Goal: Task Accomplishment & Management: Use online tool/utility

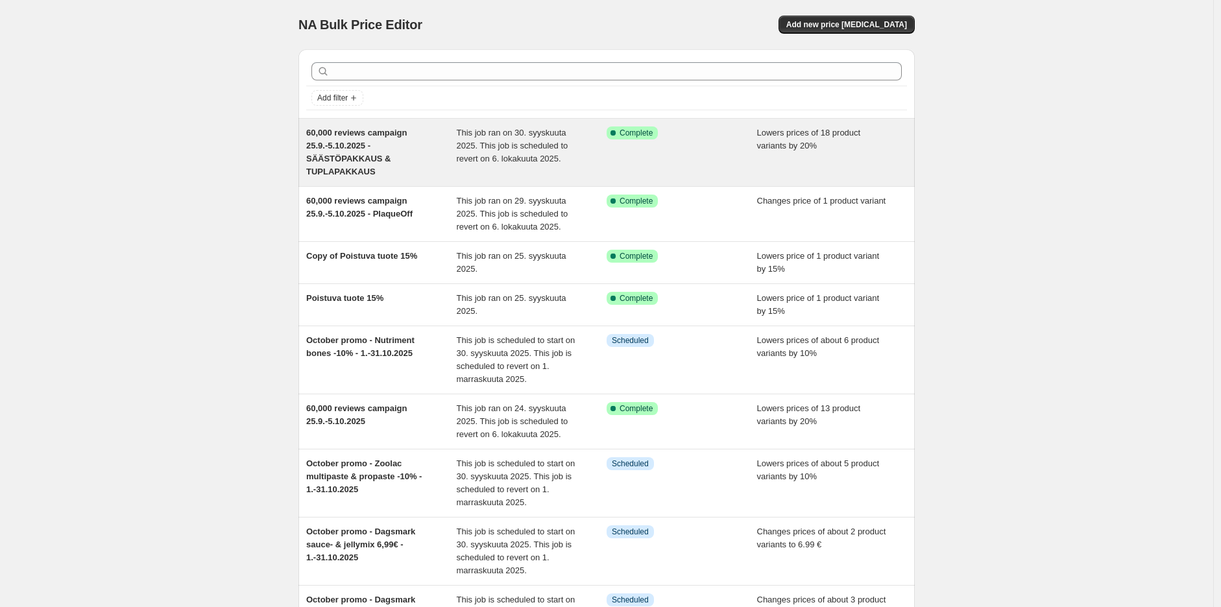
click at [483, 163] on span "This job ran on 30. syyskuuta 2025. This job is scheduled to revert on 6. lokak…" at bounding box center [513, 146] width 112 height 36
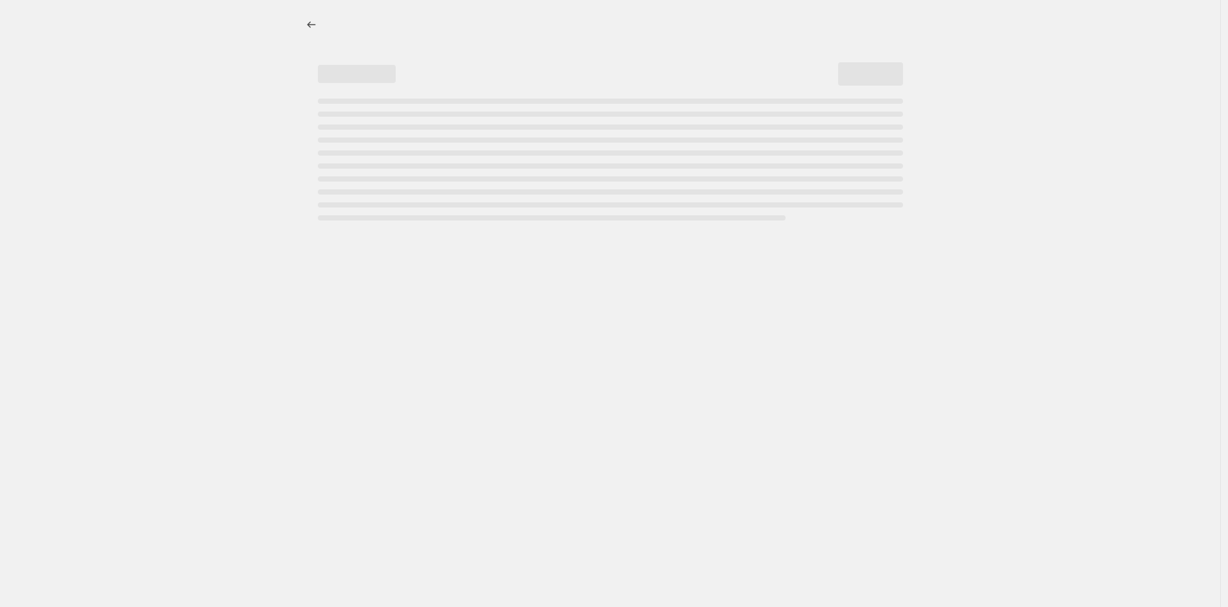
select select "percentage"
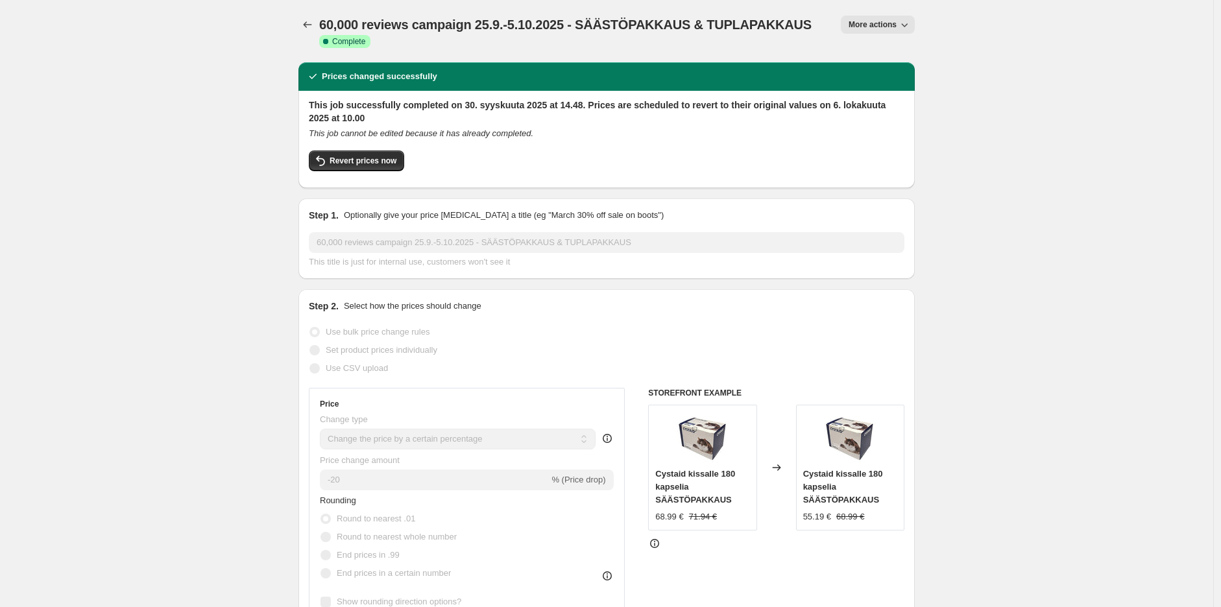
click at [667, 31] on span "60,000 reviews campaign 25.9.-5.10.2025 - SÄÄSTÖPAKKAUS & TUPLAPAKKAUS" at bounding box center [565, 25] width 492 height 14
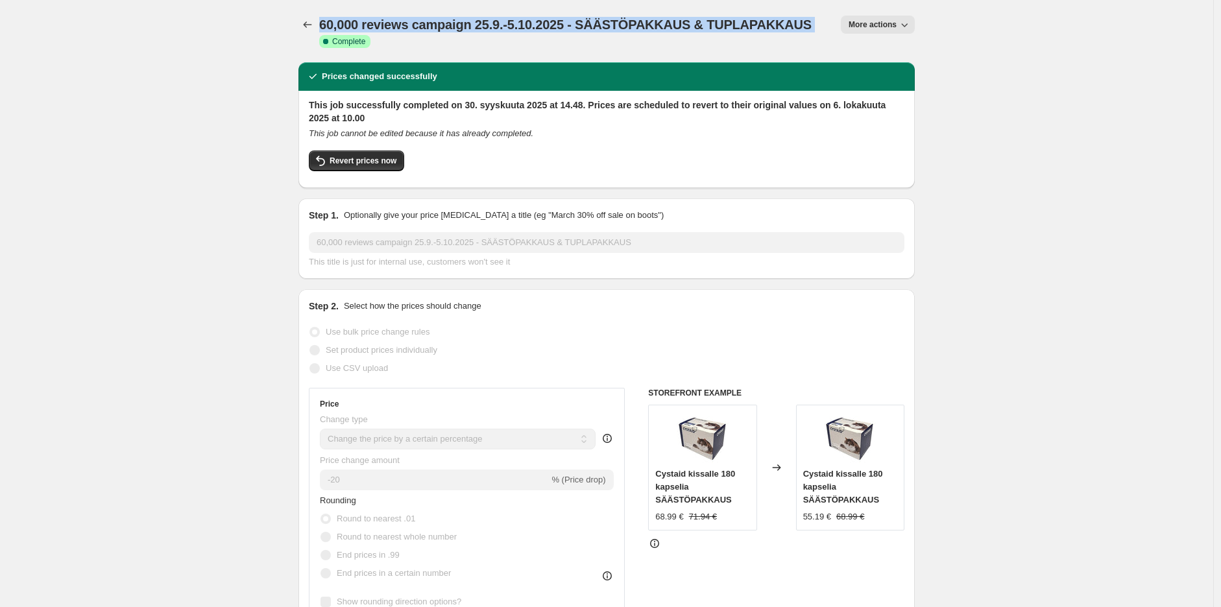
click at [667, 31] on span "60,000 reviews campaign 25.9.-5.10.2025 - SÄÄSTÖPAKKAUS & TUPLAPAKKAUS" at bounding box center [565, 25] width 492 height 14
copy span "60,000 reviews campaign 25.9.-5.10.2025 - SÄÄSTÖPAKKAUS & TUPLAPAKKAUS"
click at [911, 27] on icon "button" at bounding box center [904, 24] width 13 height 13
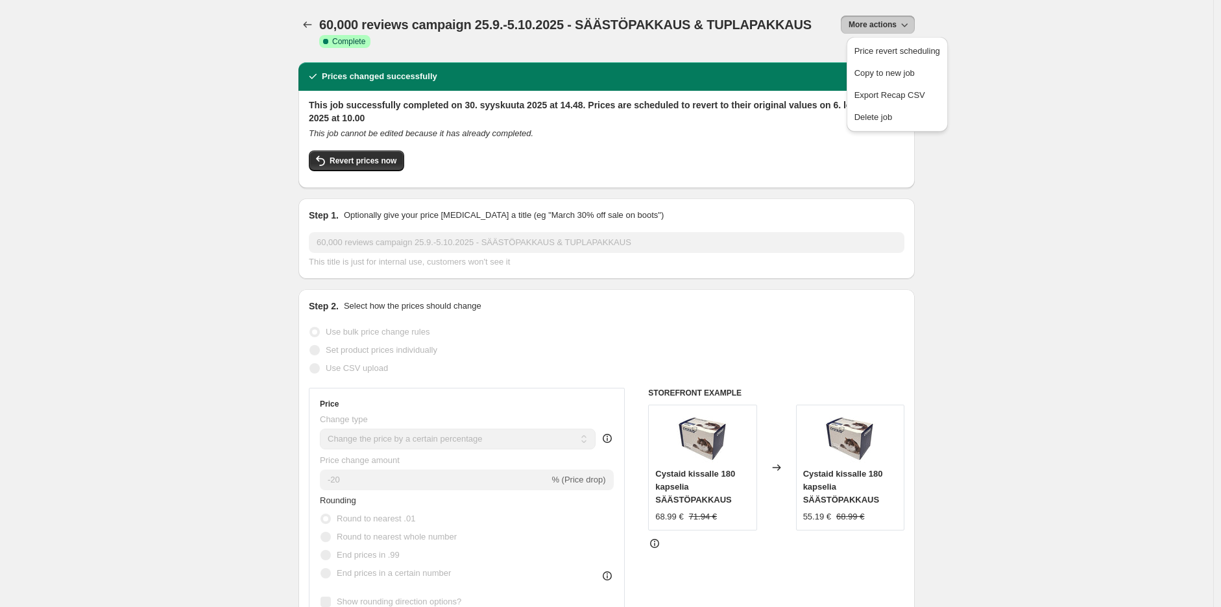
click at [379, 156] on span "Revert prices now" at bounding box center [362, 161] width 67 height 10
checkbox input "false"
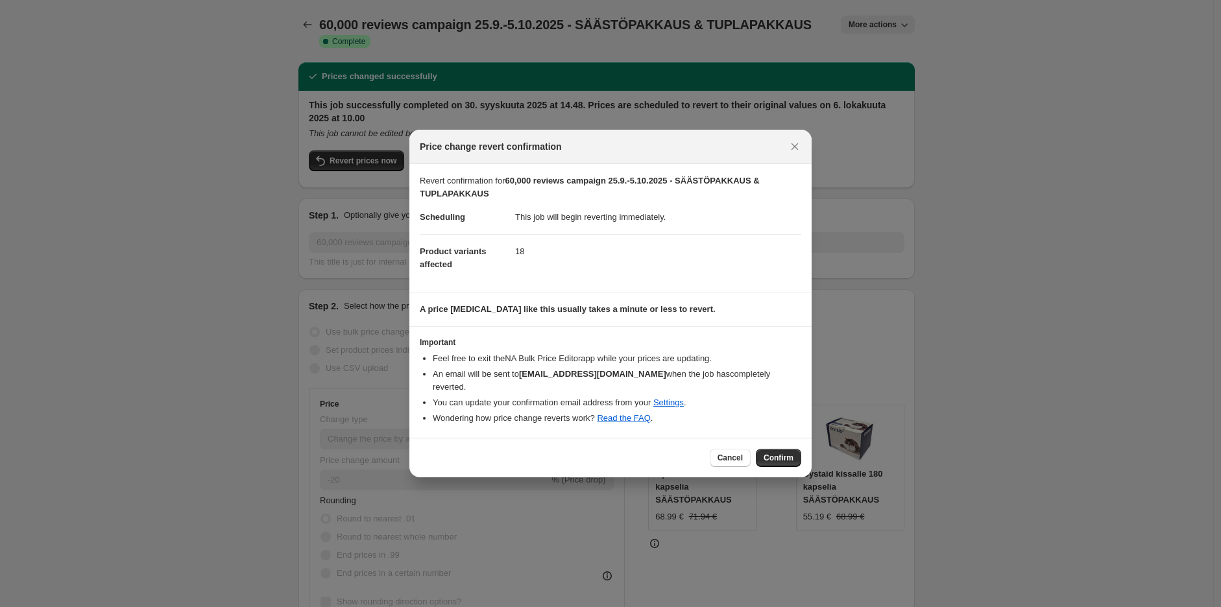
click at [616, 222] on dd "This job will begin reverting immediately." at bounding box center [658, 217] width 286 height 34
click at [613, 289] on section "Revert confirmation for 60,000 reviews campaign 25.9.-5.10.2025 - SÄÄSTÖPAKKAUS…" at bounding box center [610, 228] width 402 height 128
click at [779, 453] on span "Confirm" at bounding box center [778, 458] width 30 height 10
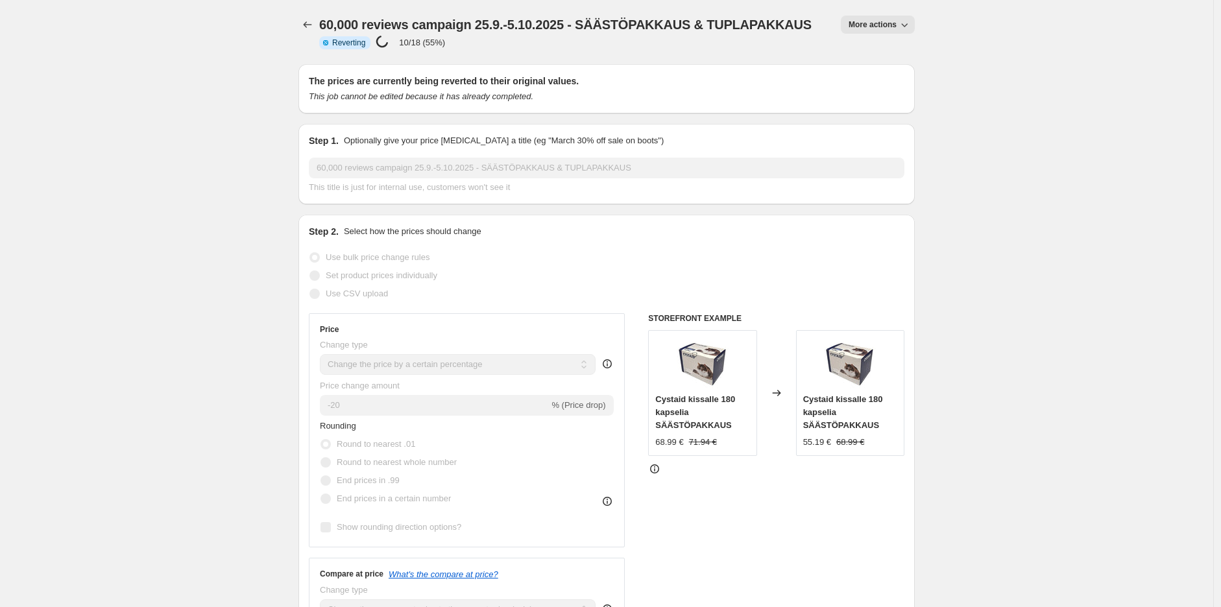
click at [494, 101] on icon "This job cannot be edited because it has already completed." at bounding box center [421, 96] width 224 height 10
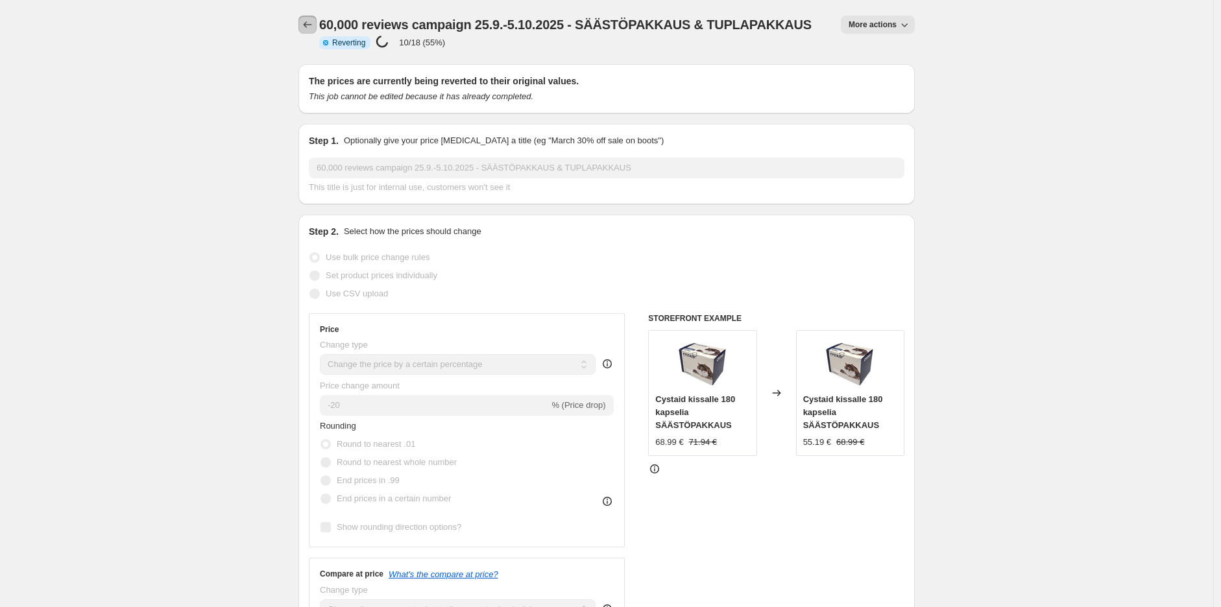
click at [314, 23] on icon "Price change jobs" at bounding box center [307, 24] width 13 height 13
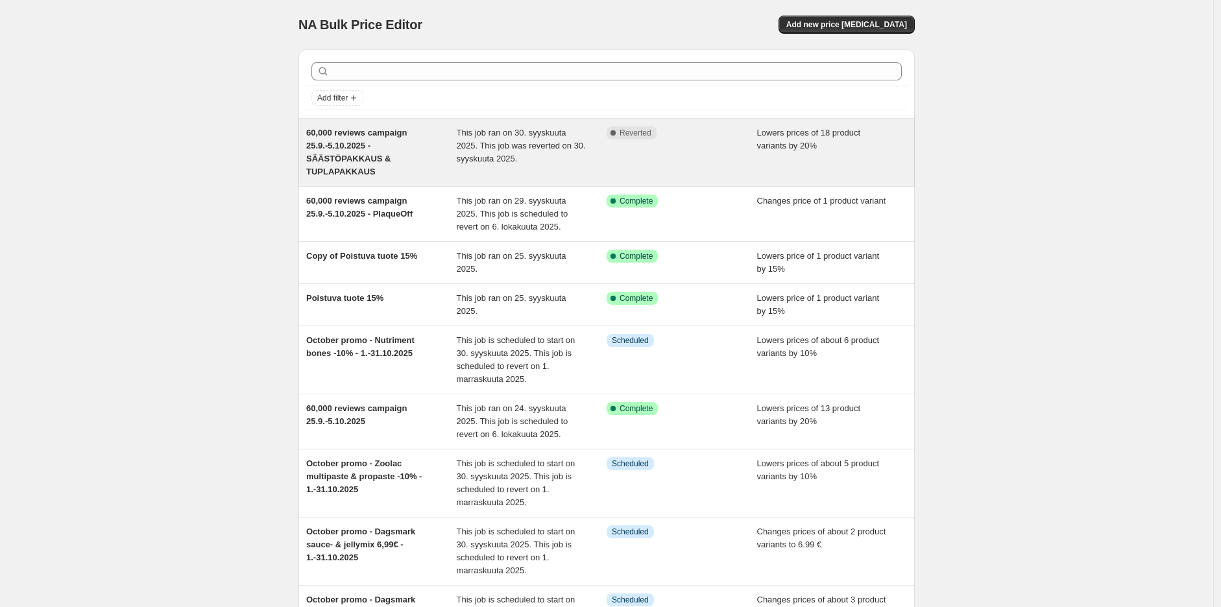
click at [482, 136] on span "This job ran on 30. syyskuuta 2025. This job was reverted on 30. syyskuuta 2025." at bounding box center [521, 146] width 129 height 36
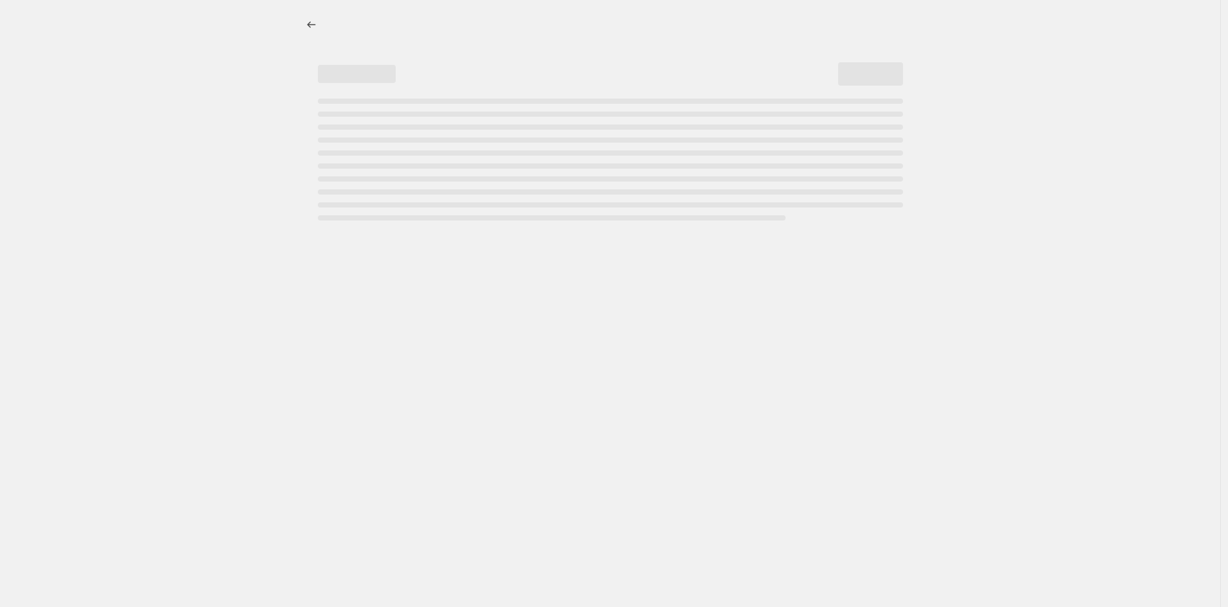
select select "percentage"
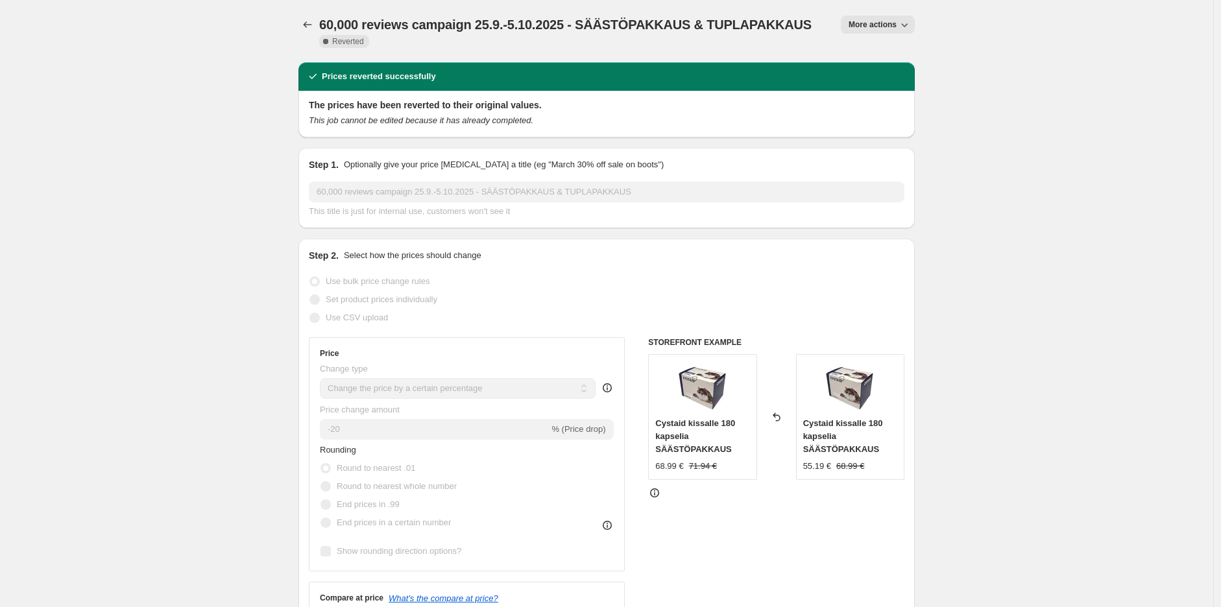
click at [894, 28] on span "More actions" at bounding box center [872, 24] width 48 height 10
click at [884, 28] on span "More actions" at bounding box center [872, 24] width 48 height 10
click at [413, 78] on h2 "Prices reverted successfully" at bounding box center [379, 76] width 114 height 13
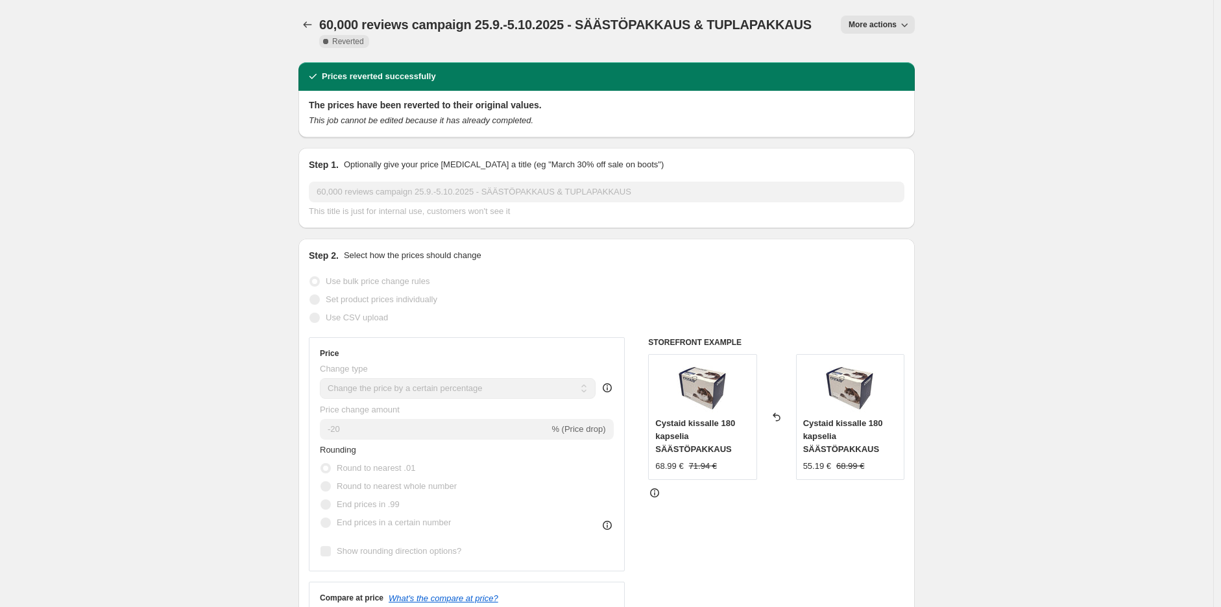
click at [892, 25] on span "More actions" at bounding box center [872, 24] width 48 height 10
click at [880, 93] on span "Delete job" at bounding box center [873, 95] width 38 height 10
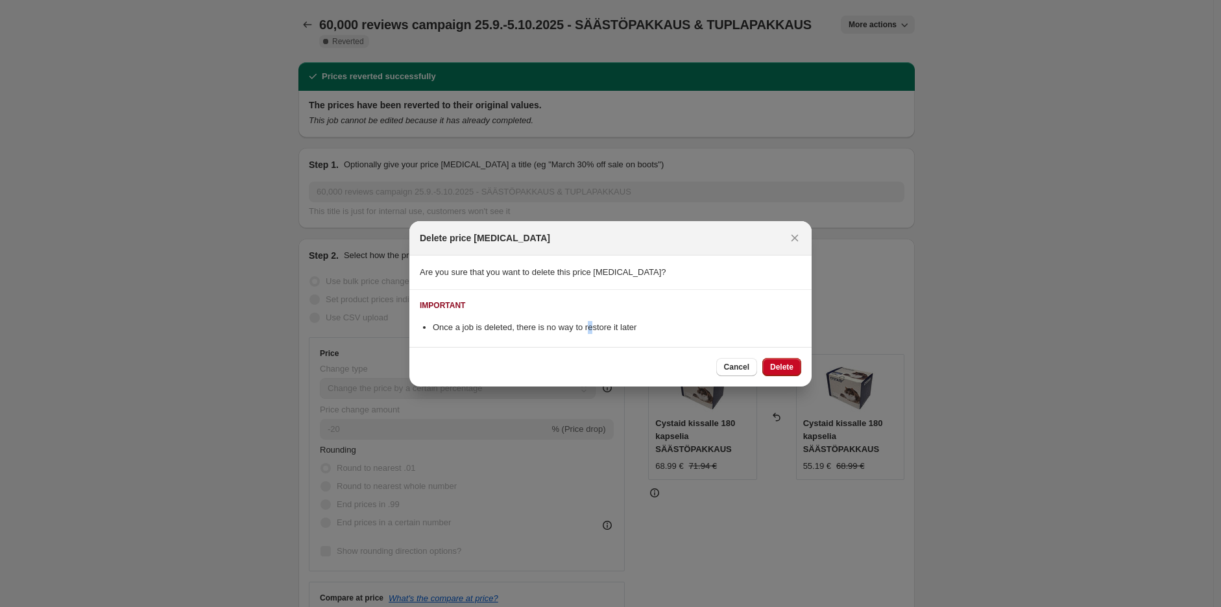
click at [588, 329] on li "Once a job is deleted, there is no way to restore it later" at bounding box center [617, 327] width 368 height 13
copy div "Once a job is deleted, there is no way to restore it later Cancel Delete"
click at [649, 285] on section "Are you sure that you want to delete this price change job?" at bounding box center [610, 273] width 402 height 34
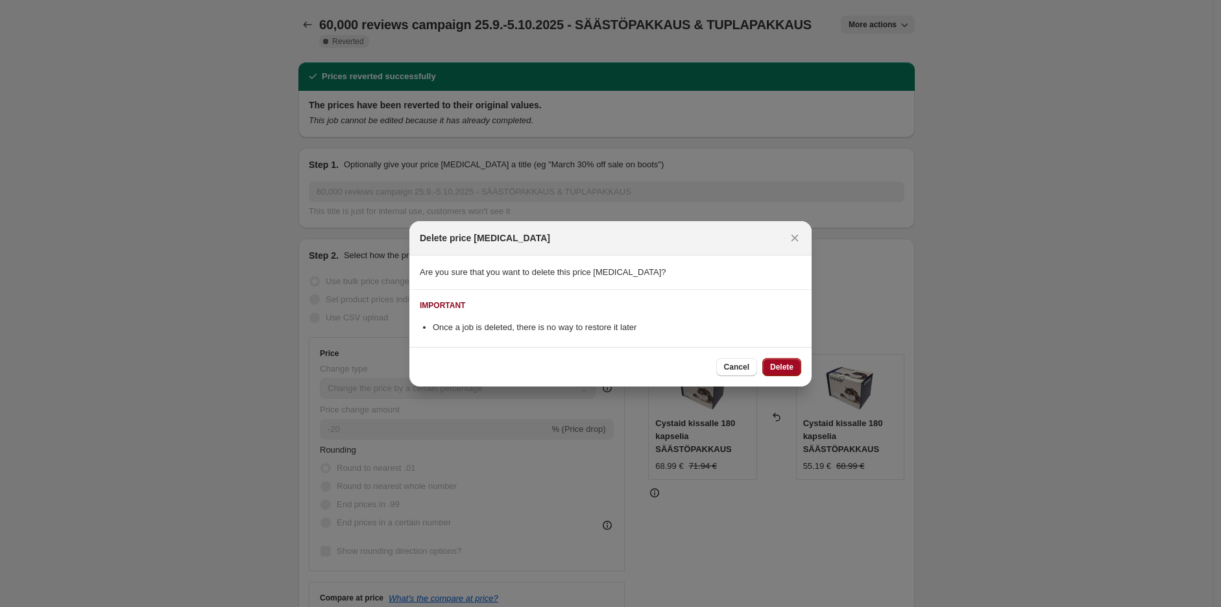
click at [780, 366] on span "Delete" at bounding box center [781, 367] width 23 height 10
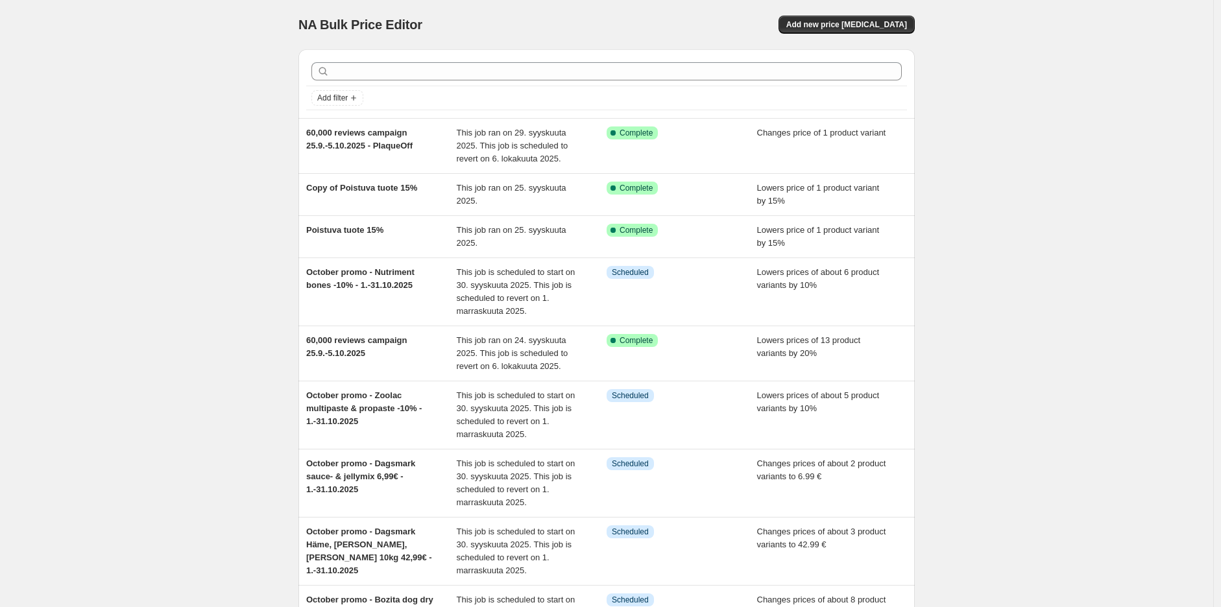
click at [1007, 143] on div "NA Bulk Price Editor. This page is ready NA Bulk Price Editor Add new price cha…" at bounding box center [606, 425] width 1213 height 850
click at [876, 21] on span "Add new price change job" at bounding box center [846, 24] width 121 height 10
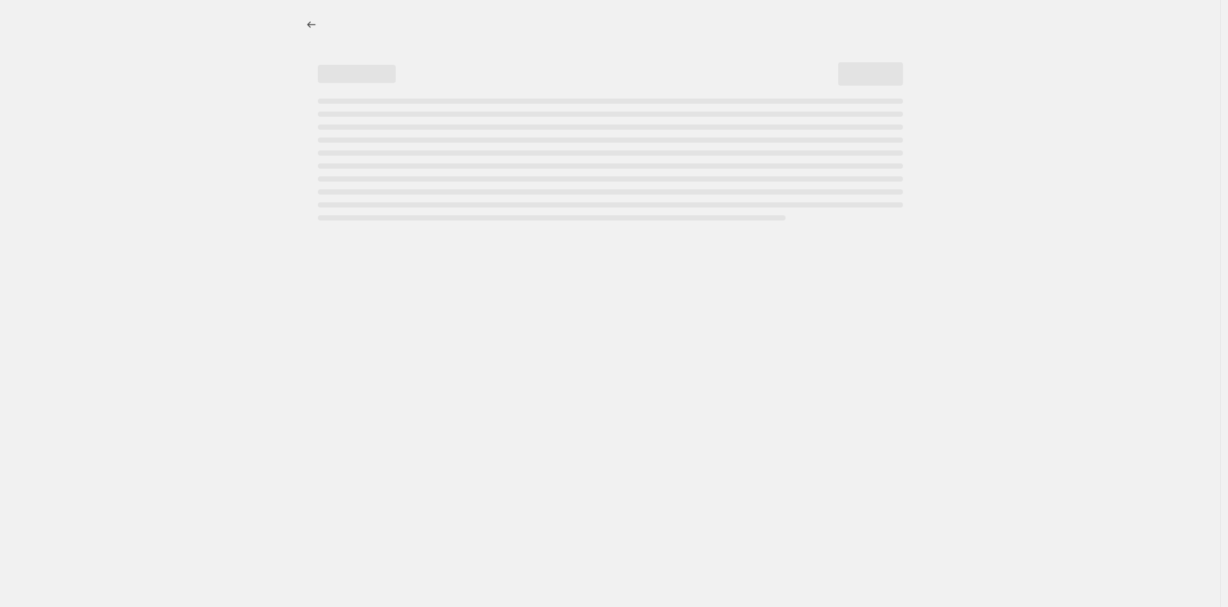
select select "percentage"
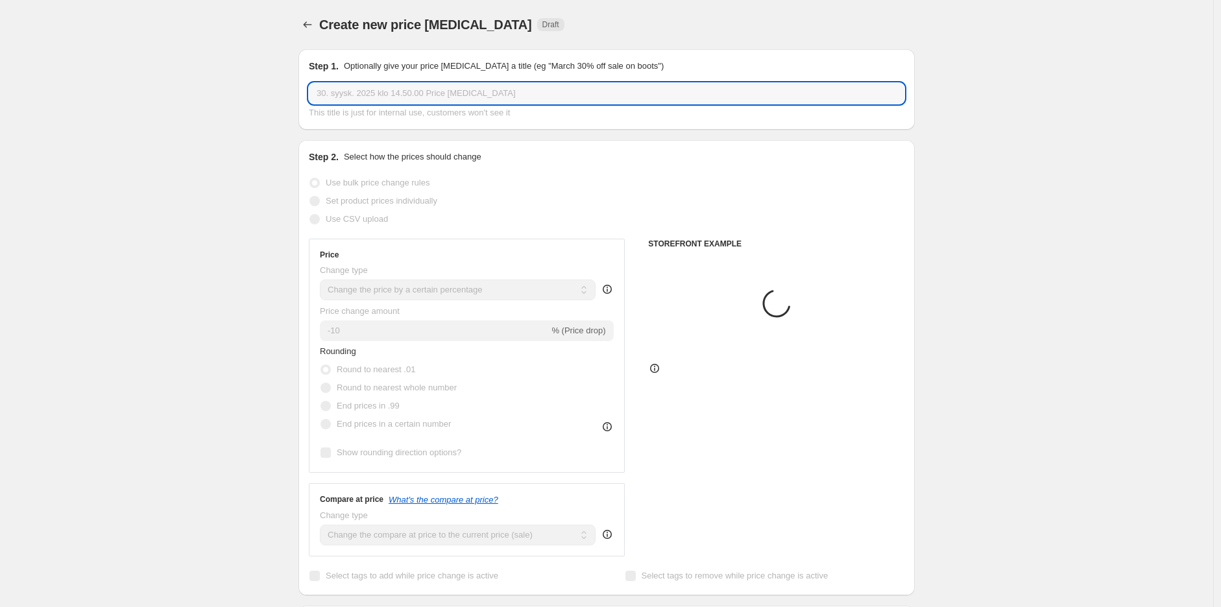
click at [512, 94] on input "30. syysk. 2025 klo 14.50.00 Price change job" at bounding box center [606, 93] width 595 height 21
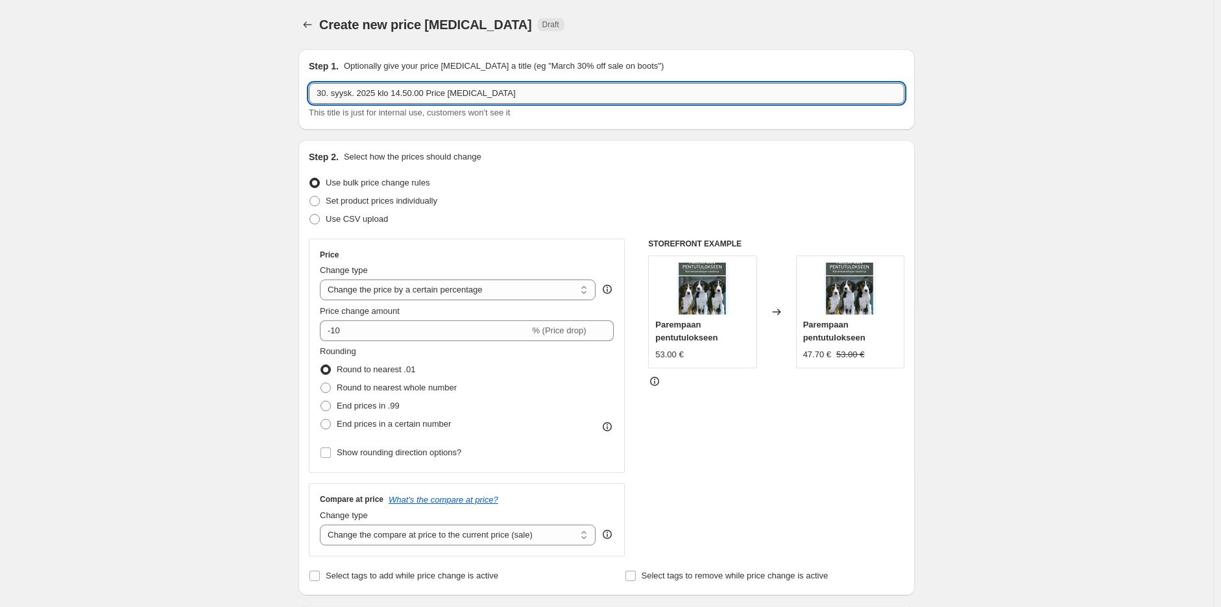
click at [512, 94] on input "30. syysk. 2025 klo 14.50.00 Price change job" at bounding box center [606, 93] width 595 height 21
paste input "Once a job is deleted, there is no way to restore it later"
type input "Once a job is deleted, there is no way to restore it later"
drag, startPoint x: 568, startPoint y: 92, endPoint x: 192, endPoint y: 106, distance: 376.4
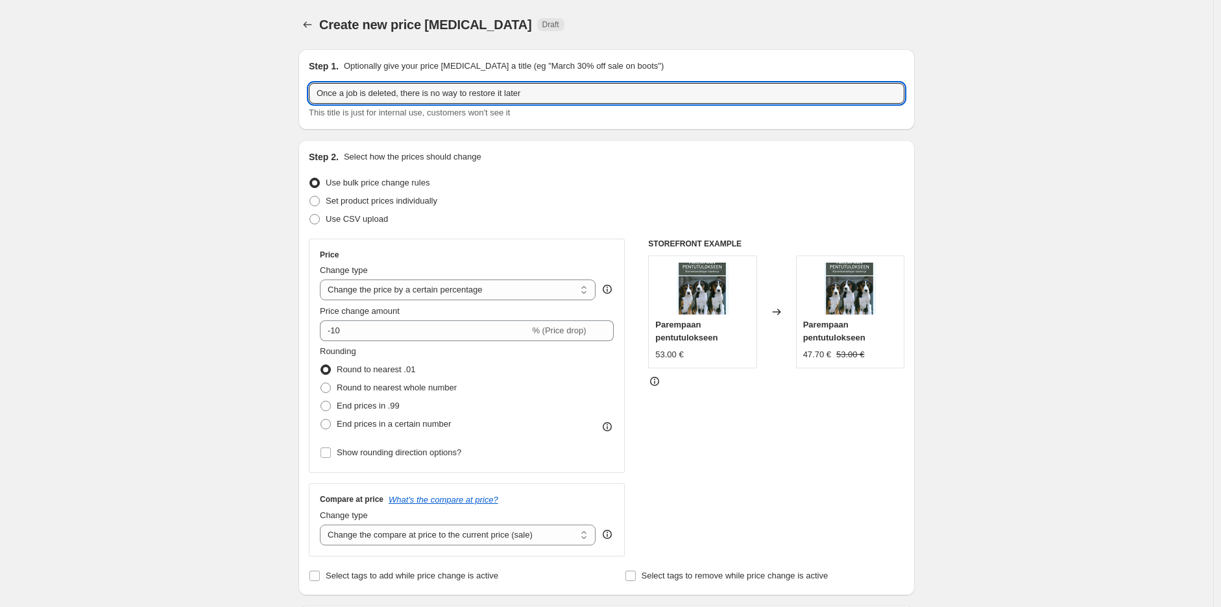
click at [576, 93] on input "text" at bounding box center [606, 93] width 595 height 21
paste input "60,000 reviews campaign 25.9.-5.10.2025 - ECONOMY PACK & DOUBLE PACK"
type input "60,000 reviews campaign 25.9.-5.10.2025 - ECONOMY PACK & DOUBLE PACK"
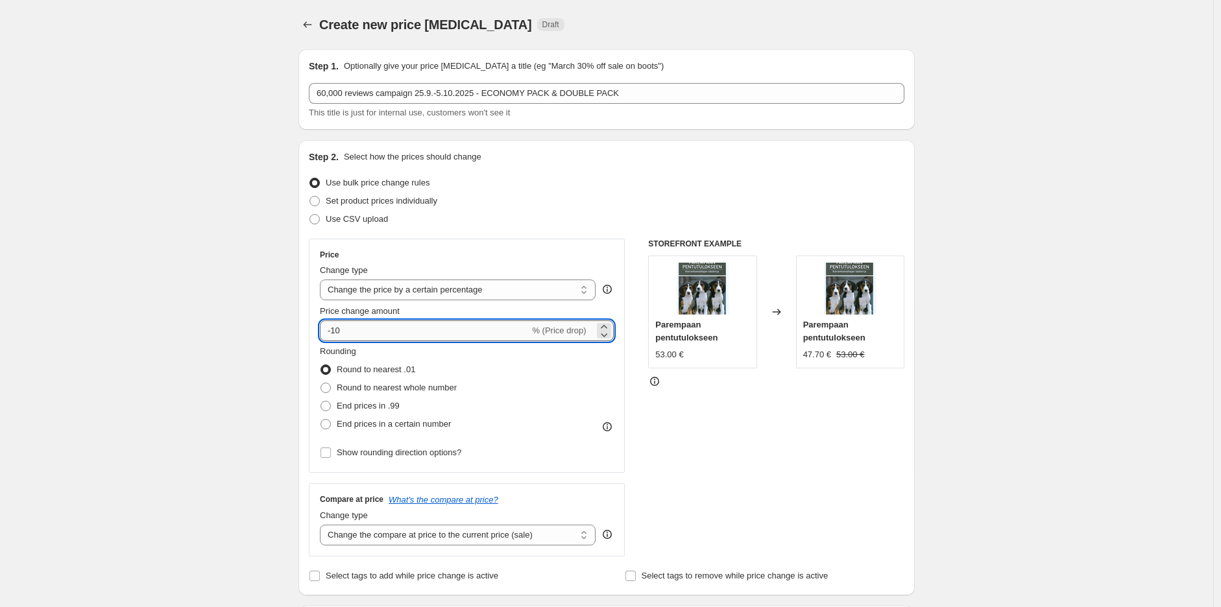
click at [387, 328] on input "-10" at bounding box center [424, 330] width 209 height 21
type input "-1"
type input "-20"
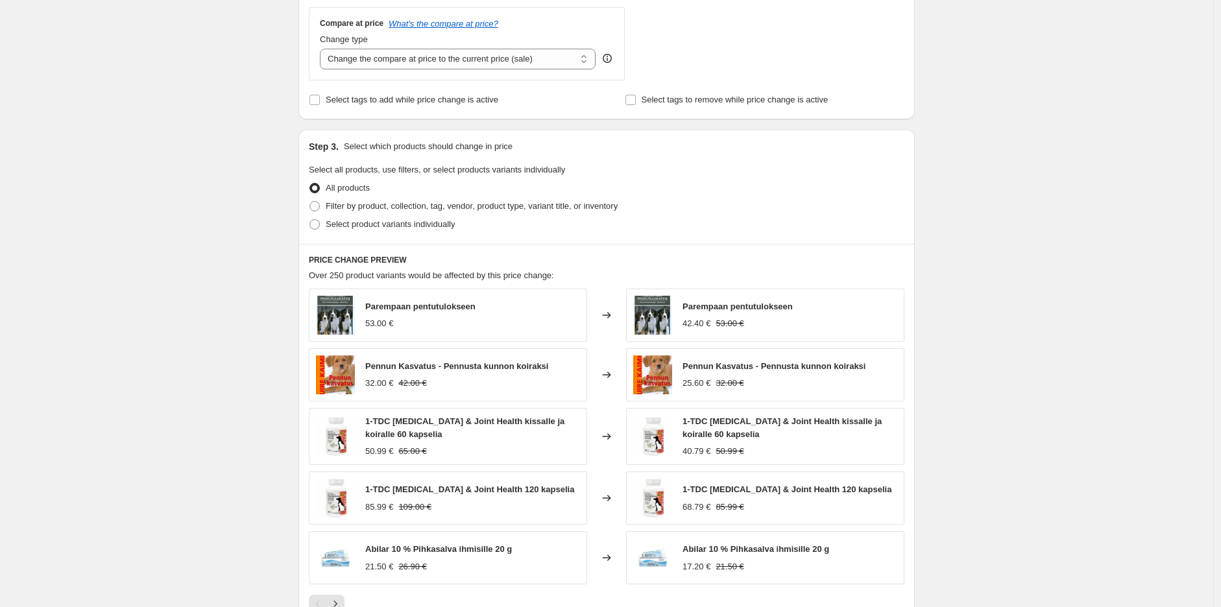
scroll to position [504, 0]
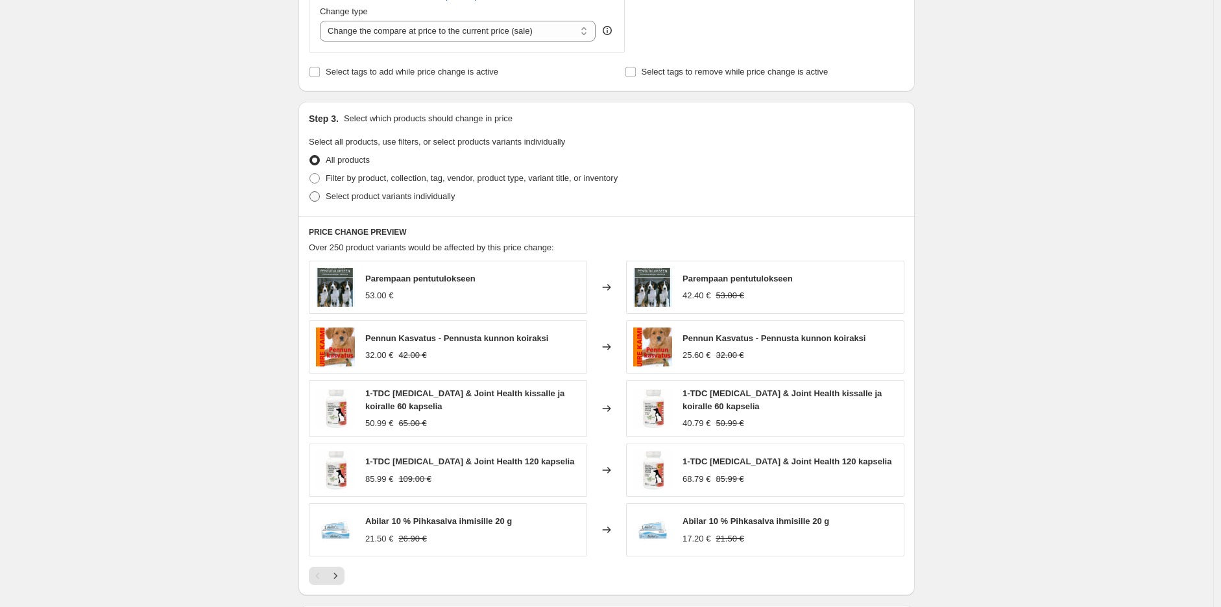
click at [413, 198] on span "Select product variants individually" at bounding box center [390, 196] width 129 height 10
click at [310, 192] on input "Select product variants individually" at bounding box center [309, 191] width 1 height 1
radio input "true"
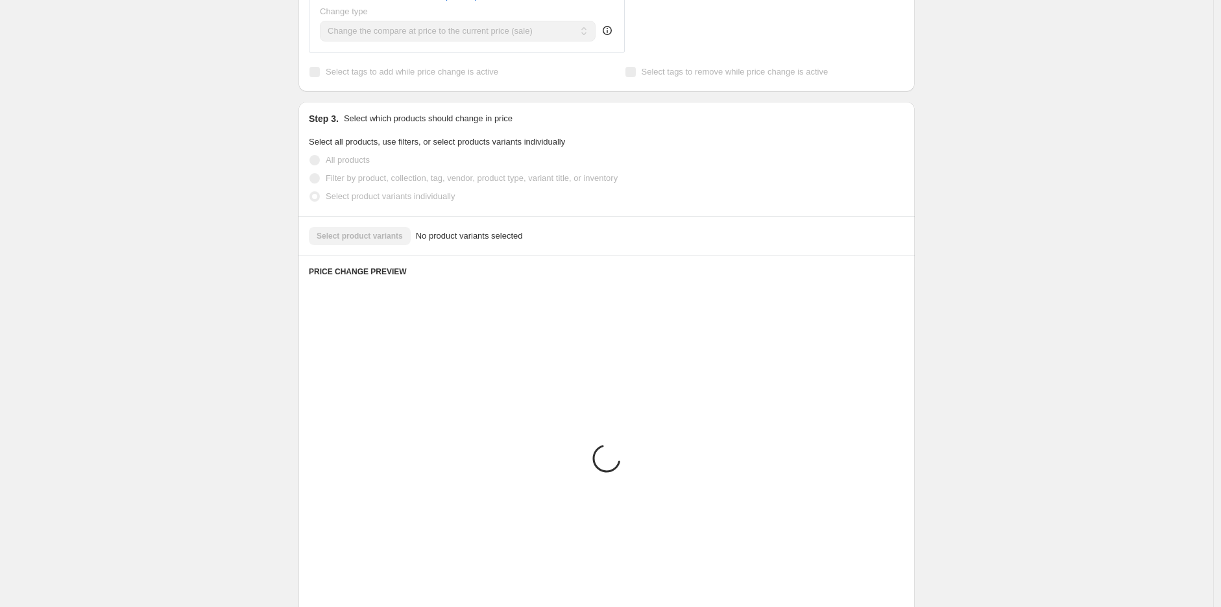
scroll to position [403, 0]
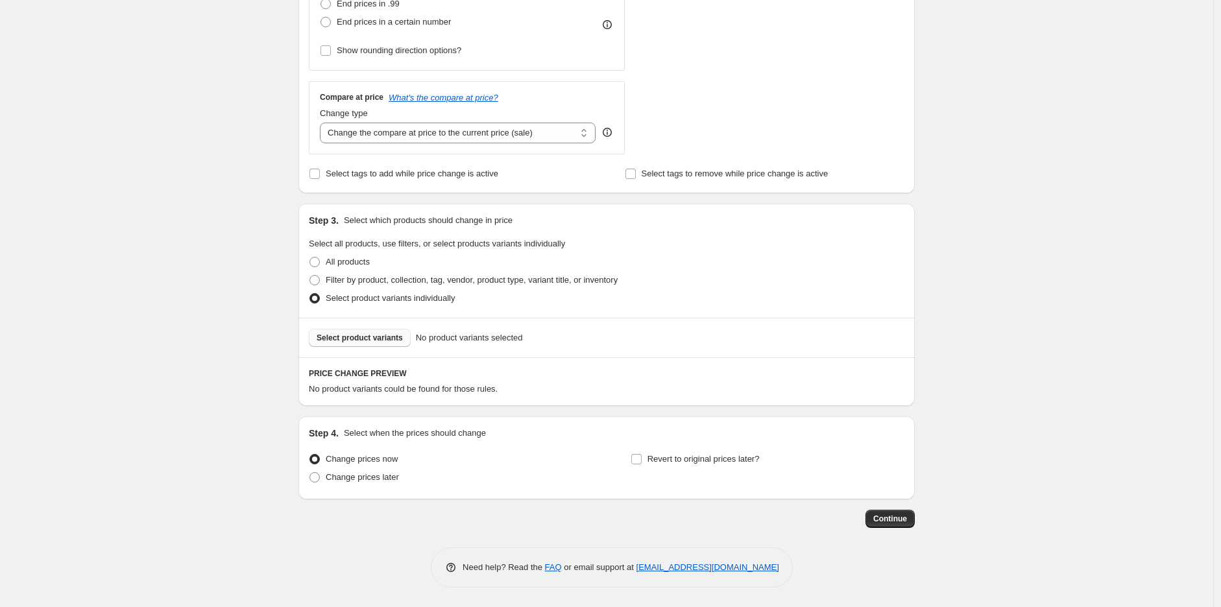
click at [365, 339] on span "Select product variants" at bounding box center [359, 338] width 86 height 10
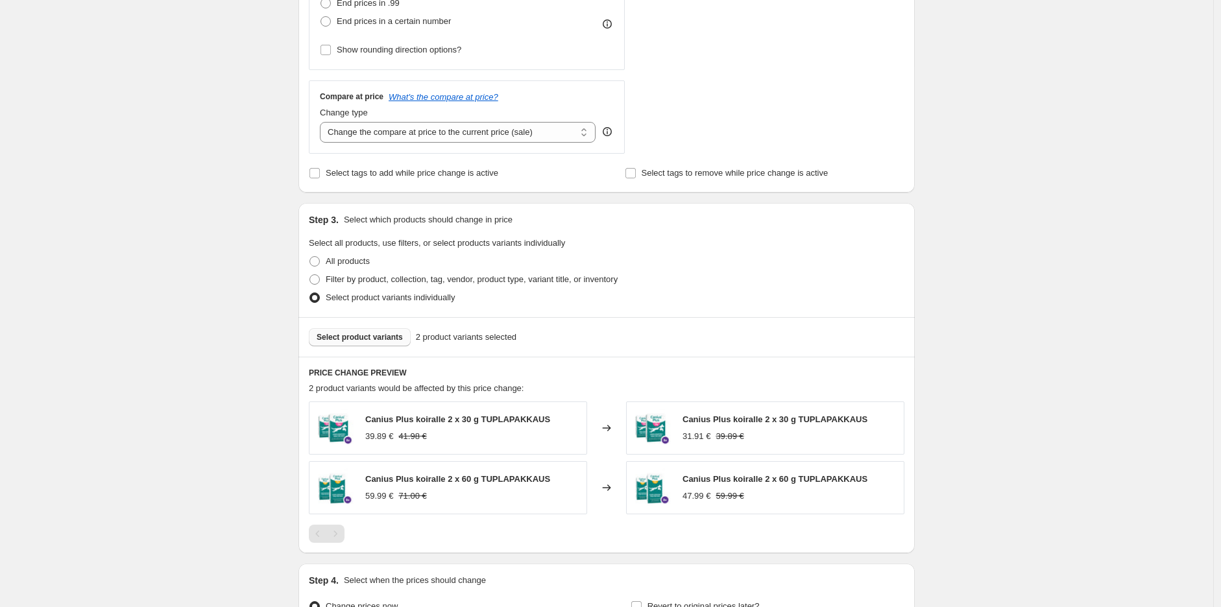
click at [377, 340] on span "Select product variants" at bounding box center [359, 337] width 86 height 10
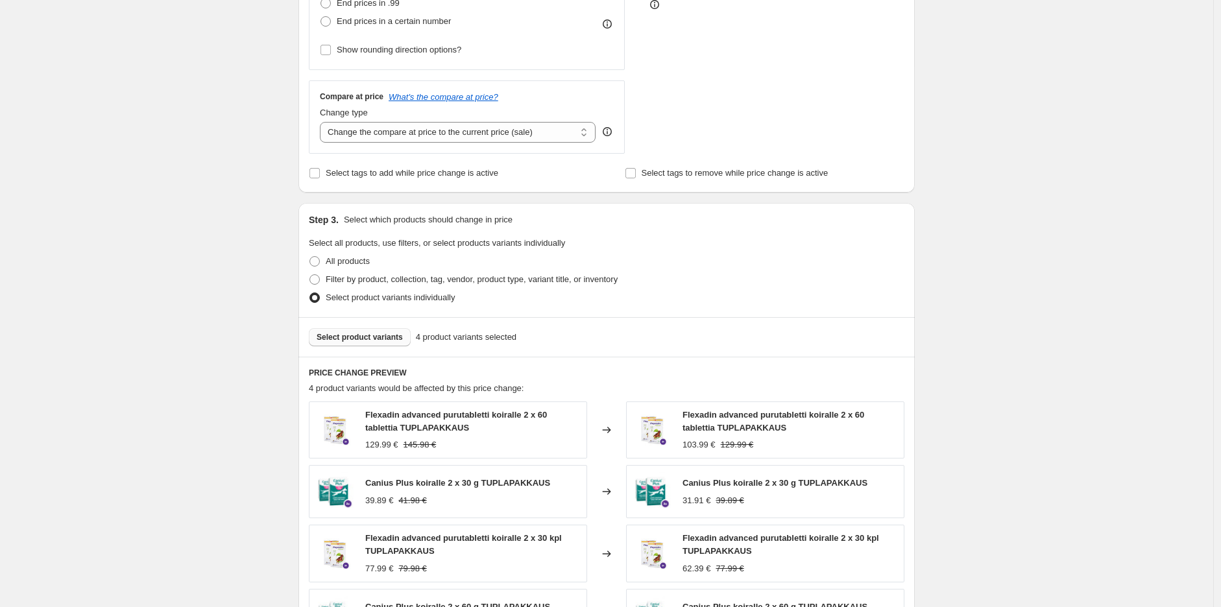
click at [390, 337] on span "Select product variants" at bounding box center [359, 337] width 86 height 10
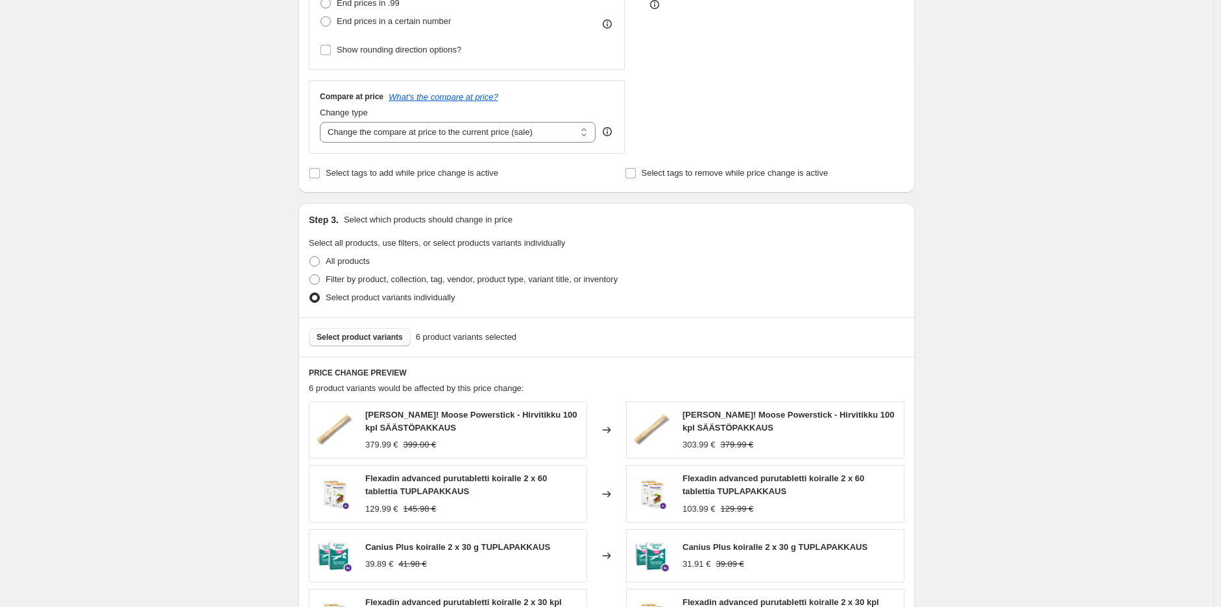
click at [316, 343] on button "Select product variants" at bounding box center [360, 337] width 102 height 18
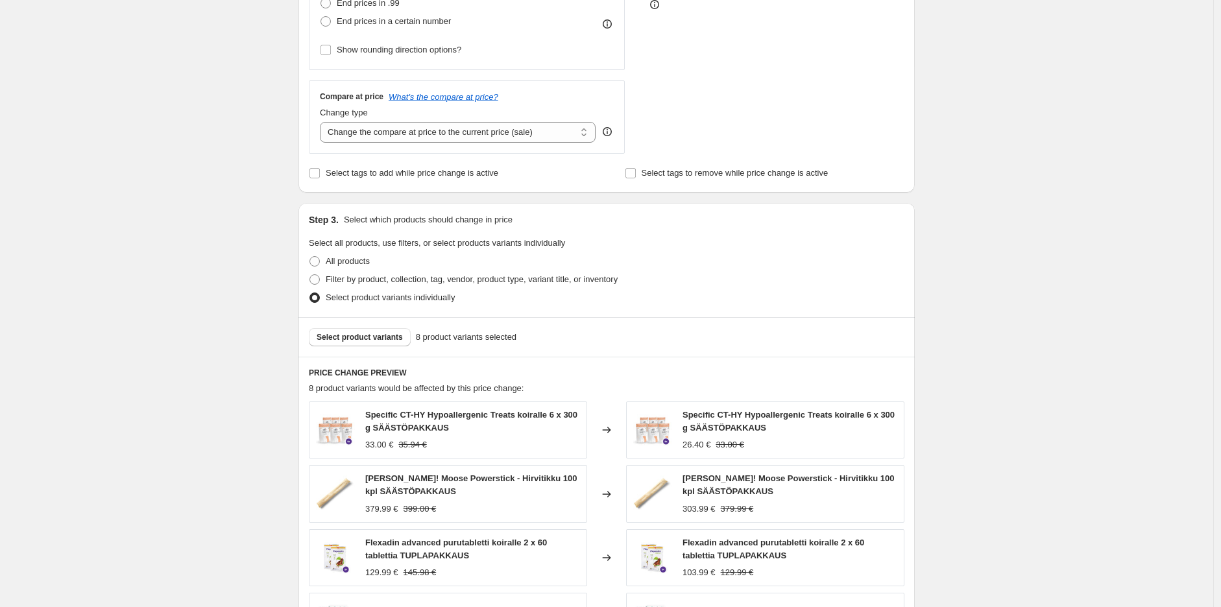
click at [1040, 270] on div "Create new price change job. This page is ready Create new price change job Dra…" at bounding box center [606, 273] width 1213 height 1353
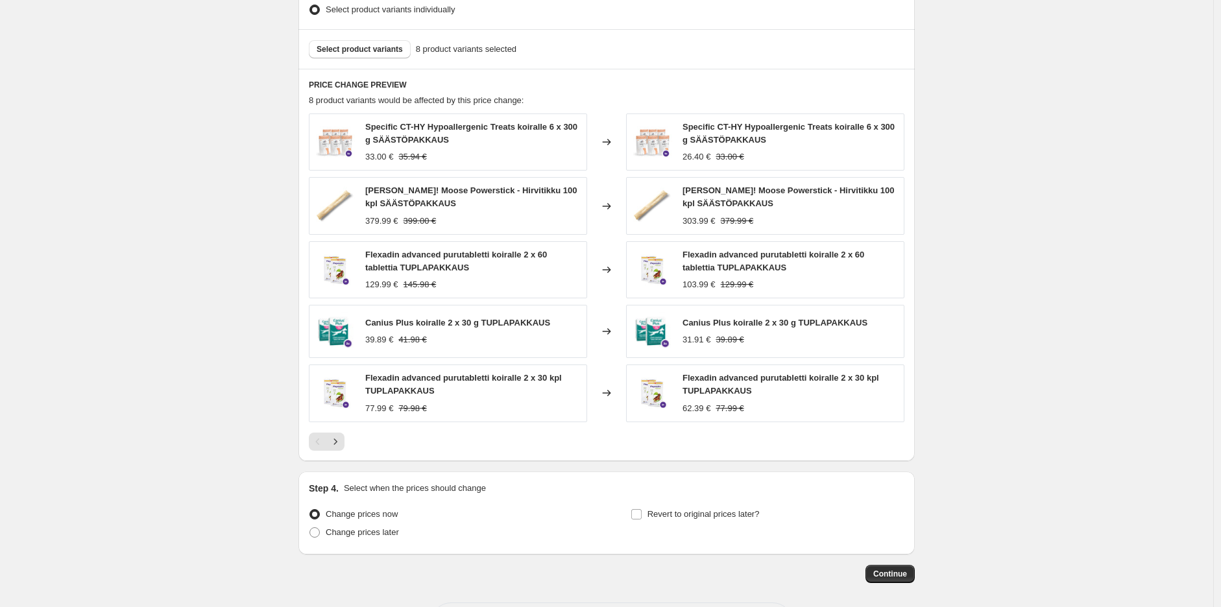
scroll to position [475, 0]
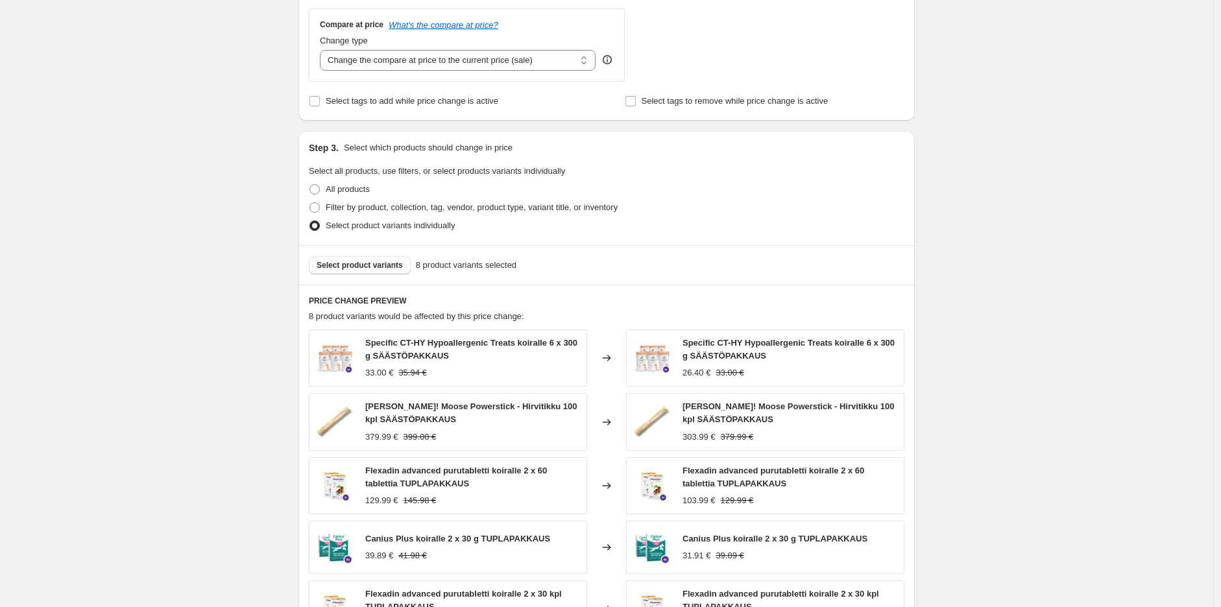
click at [371, 256] on div "Select product variants 8 product variants selected" at bounding box center [606, 265] width 616 height 40
click at [370, 264] on span "Select product variants" at bounding box center [359, 265] width 86 height 10
click at [355, 267] on span "Select product variants" at bounding box center [359, 265] width 86 height 10
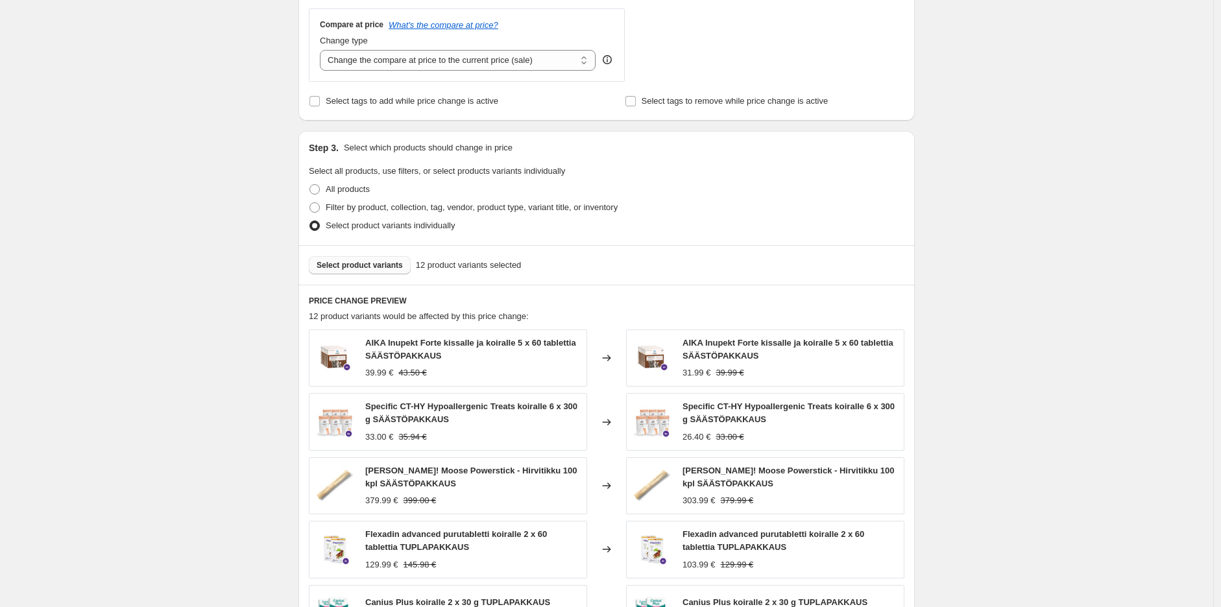
click at [366, 266] on span "Select product variants" at bounding box center [359, 265] width 86 height 10
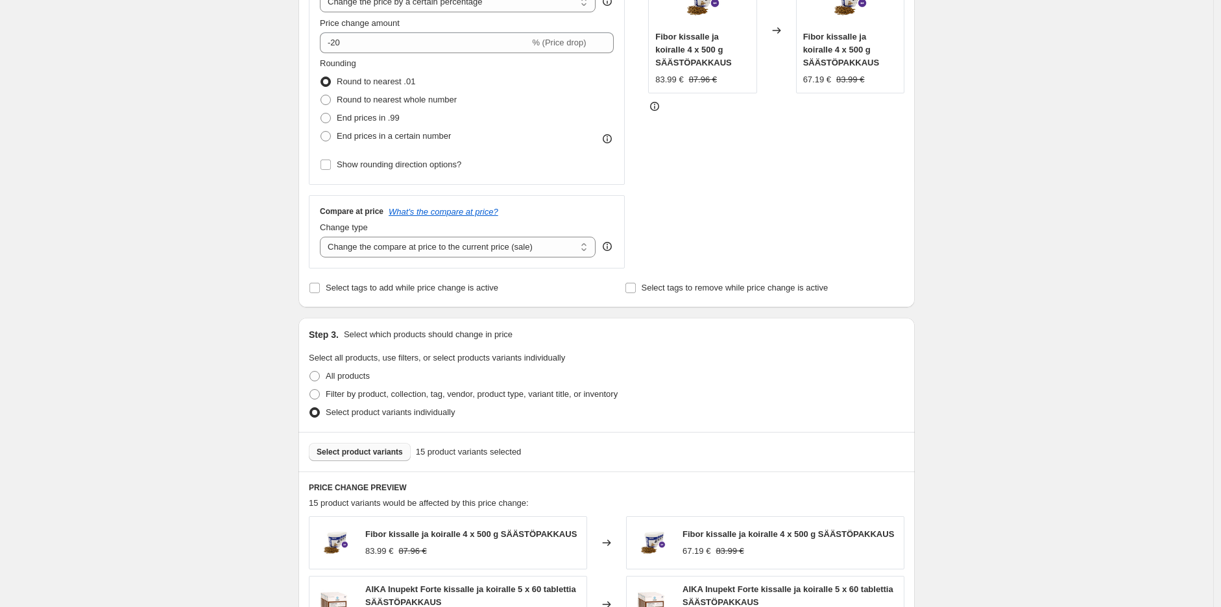
scroll to position [504, 0]
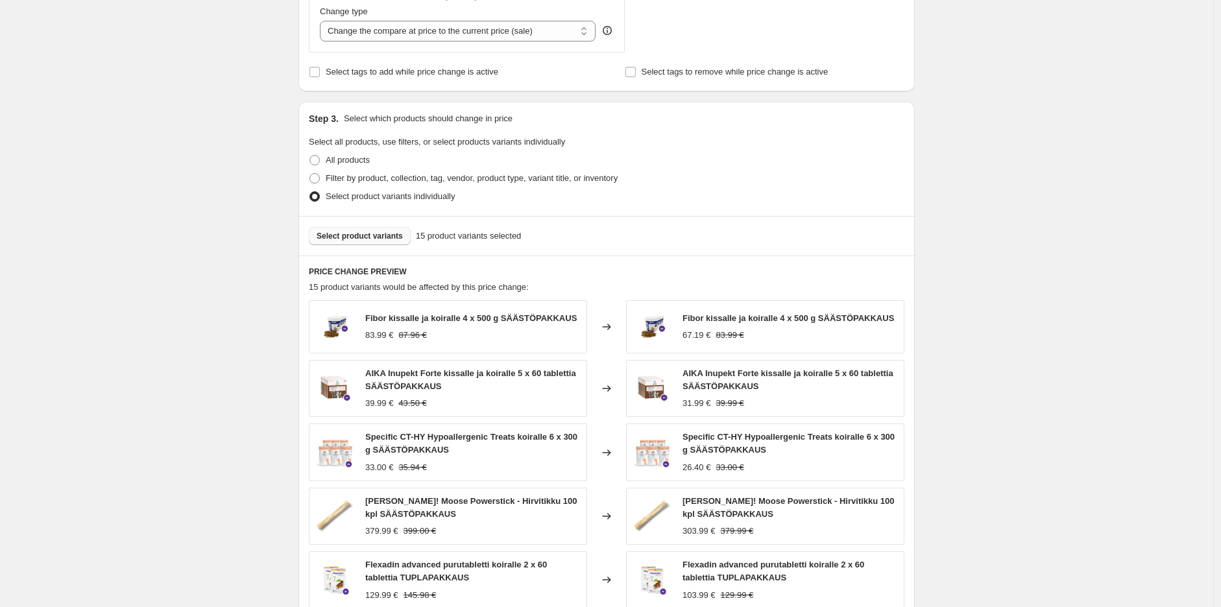
click at [348, 230] on button "Select product variants" at bounding box center [360, 236] width 102 height 18
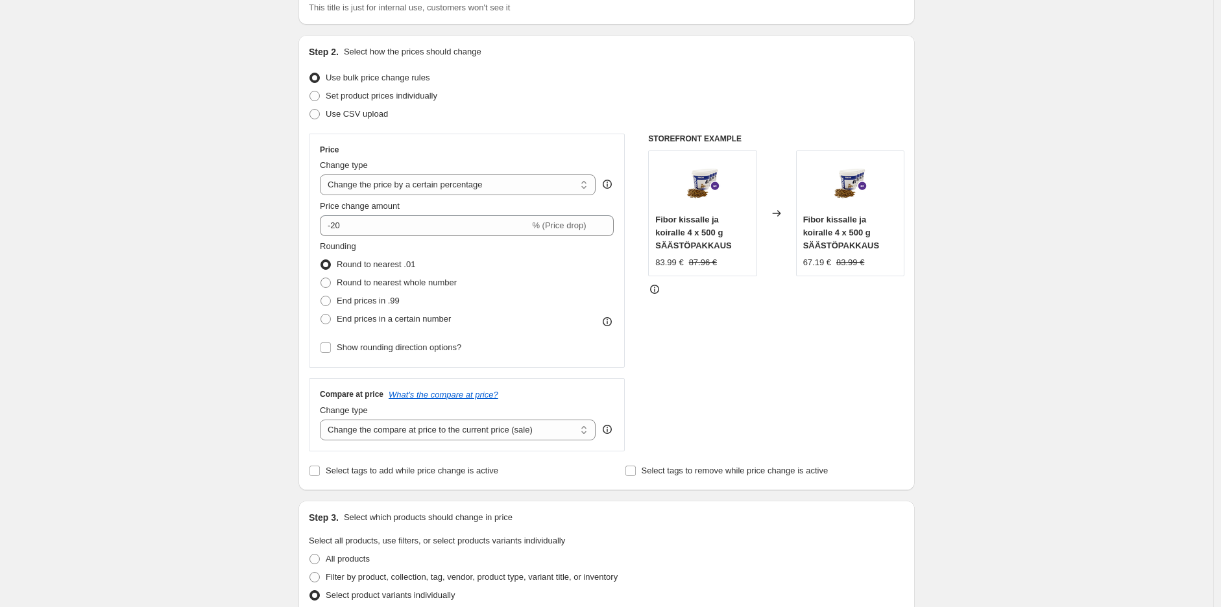
scroll to position [0, 0]
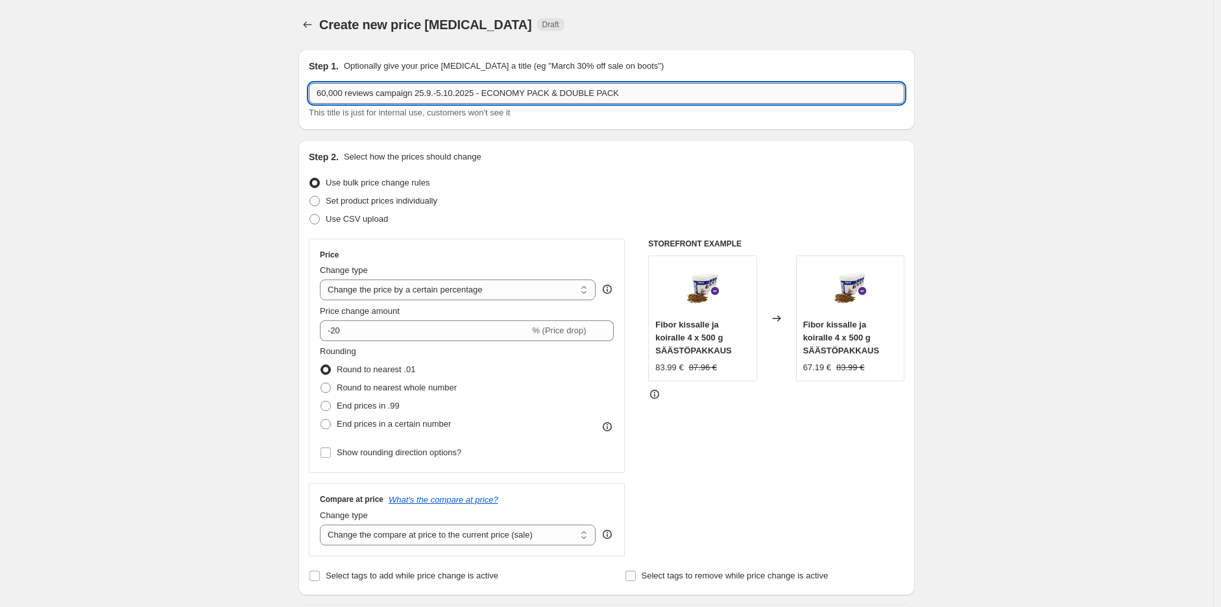
click at [686, 96] on input "60,000 reviews campaign 25.9.-5.10.2025 - ECONOMY PACK & DOUBLE PACK" at bounding box center [606, 93] width 595 height 21
type input "60,000 reviews campaign 25.9.-5.10.2025 - ECONOMY PACK & DOUBLE PACK -20%"
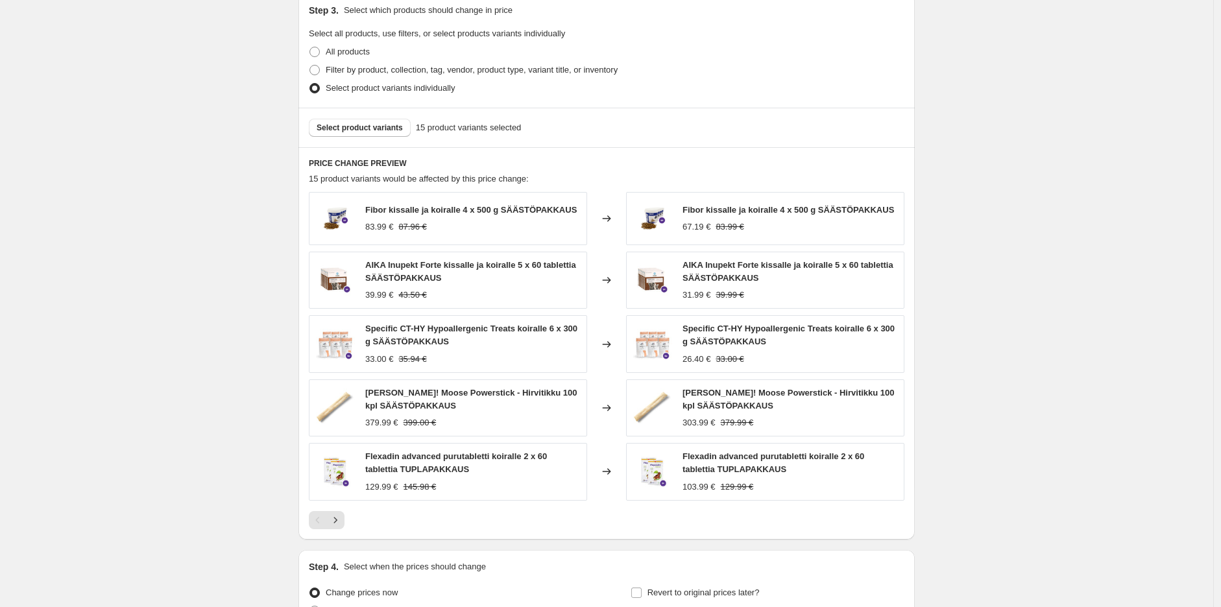
scroll to position [649, 0]
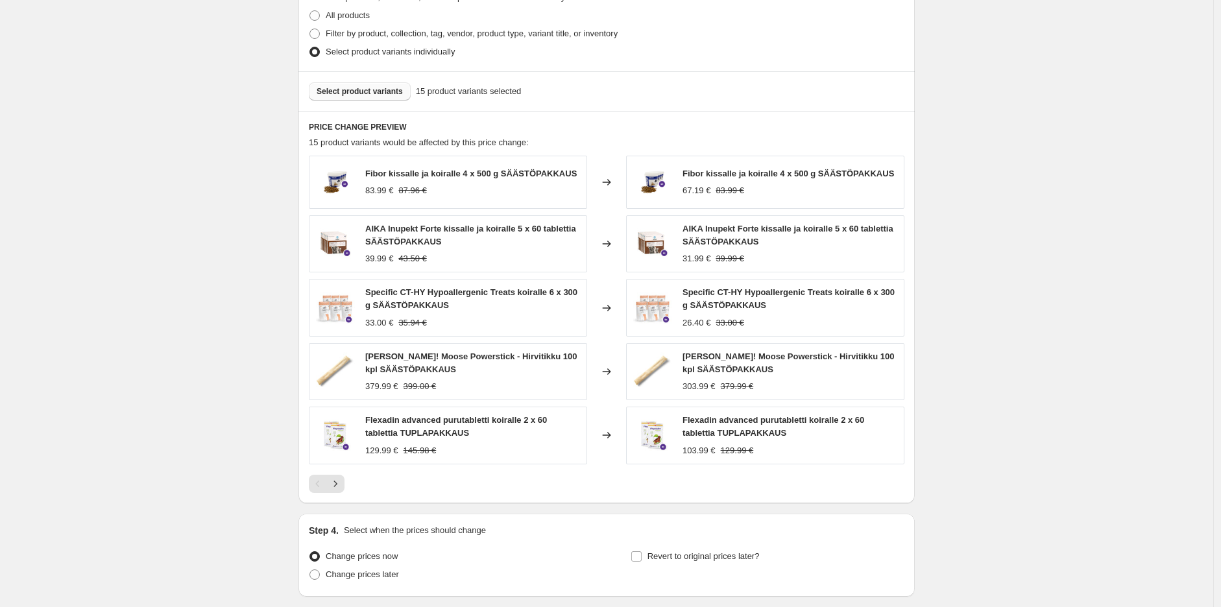
click at [374, 87] on span "Select product variants" at bounding box center [359, 91] width 86 height 10
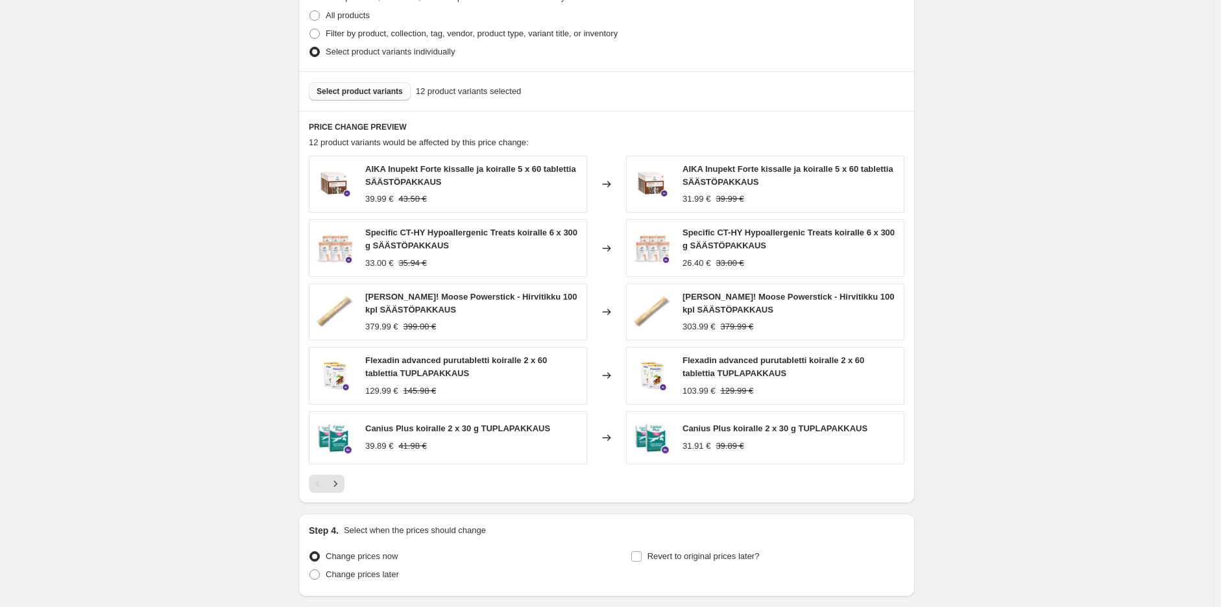
drag, startPoint x: 354, startPoint y: 78, endPoint x: 357, endPoint y: 86, distance: 9.0
click at [354, 78] on div "Select product variants 12 product variants selected" at bounding box center [606, 91] width 616 height 40
click at [357, 86] on span "Select product variants" at bounding box center [359, 91] width 86 height 10
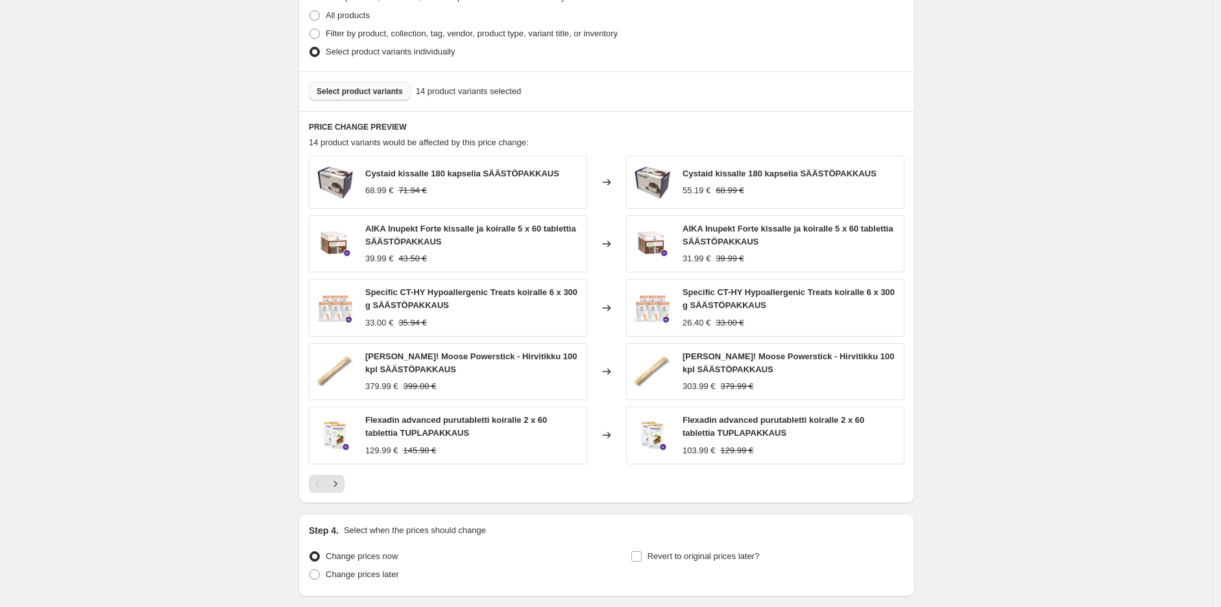
click at [385, 95] on span "Select product variants" at bounding box center [359, 91] width 86 height 10
click at [1008, 257] on div "Create new price change job. This page is ready Create new price change job Dra…" at bounding box center [606, 27] width 1213 height 1353
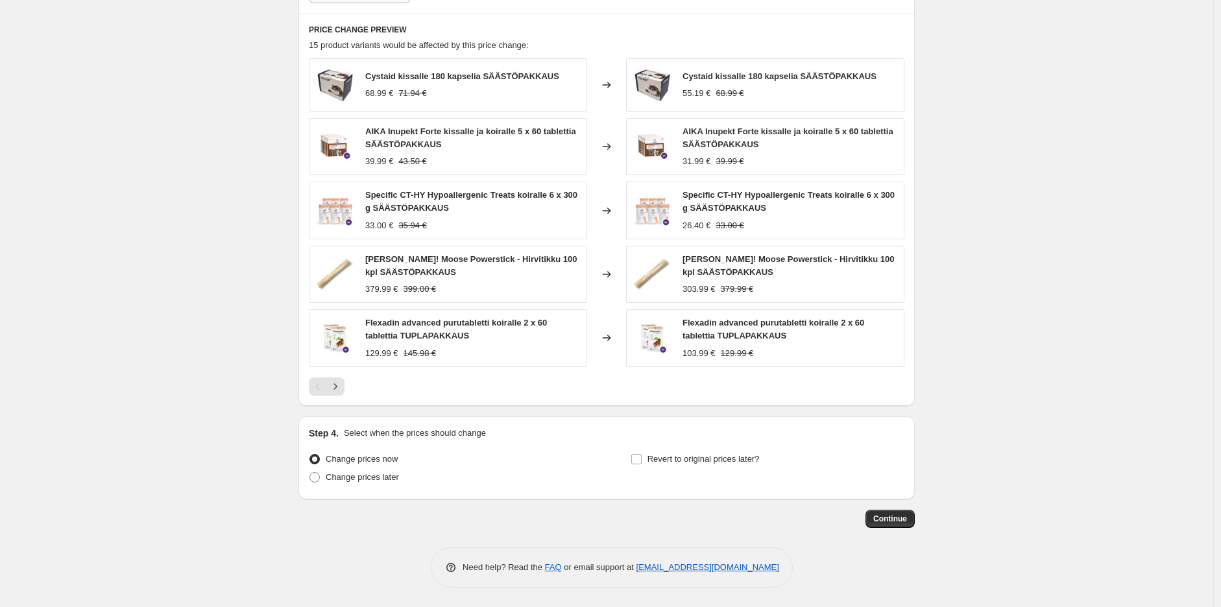
scroll to position [747, 0]
click at [641, 458] on input "Revert to original prices later?" at bounding box center [636, 459] width 10 height 10
checkbox input "true"
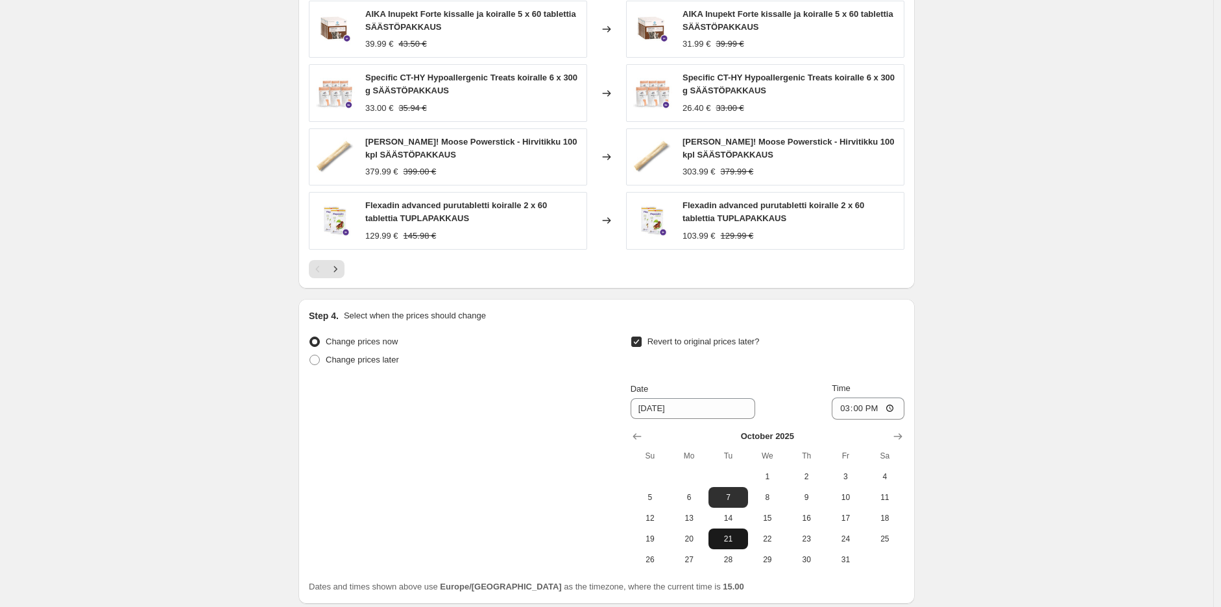
scroll to position [968, 0]
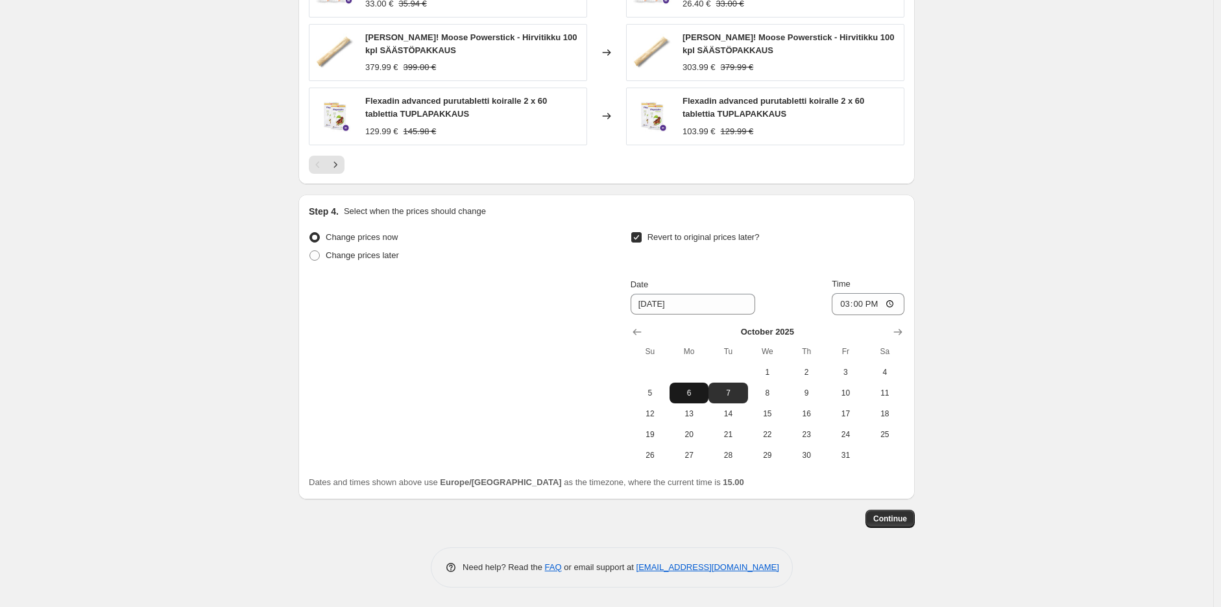
click at [682, 394] on span "6" at bounding box center [688, 393] width 29 height 10
type input "10/6/2025"
click at [868, 302] on input "15:00" at bounding box center [867, 304] width 73 height 22
type input "10:00"
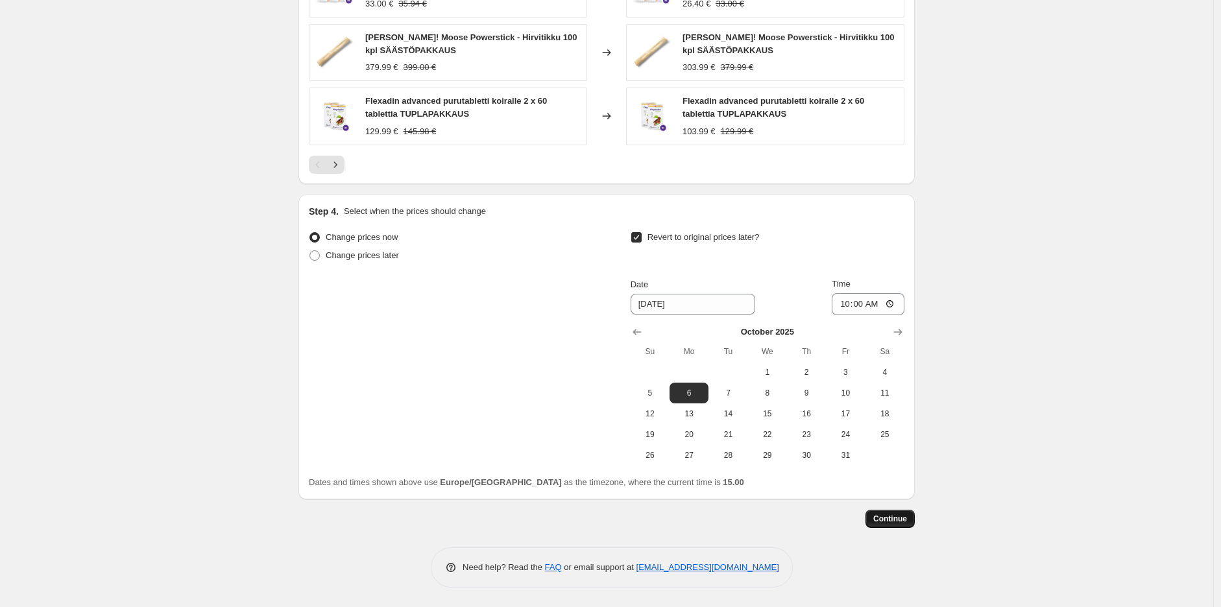
click at [898, 516] on span "Continue" at bounding box center [890, 519] width 34 height 10
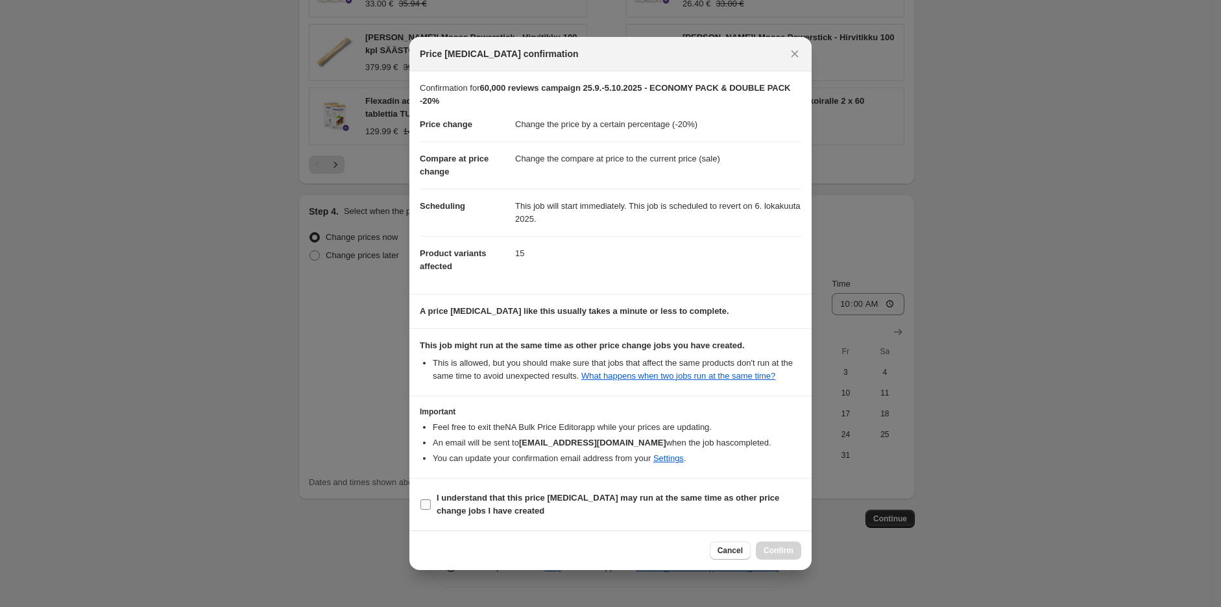
click at [465, 502] on b "I understand that this price change job may run at the same time as other price…" at bounding box center [607, 504] width 342 height 23
click at [431, 502] on input "I understand that this price change job may run at the same time as other price…" at bounding box center [425, 504] width 10 height 10
checkbox input "true"
click at [786, 551] on span "Confirm" at bounding box center [778, 550] width 30 height 10
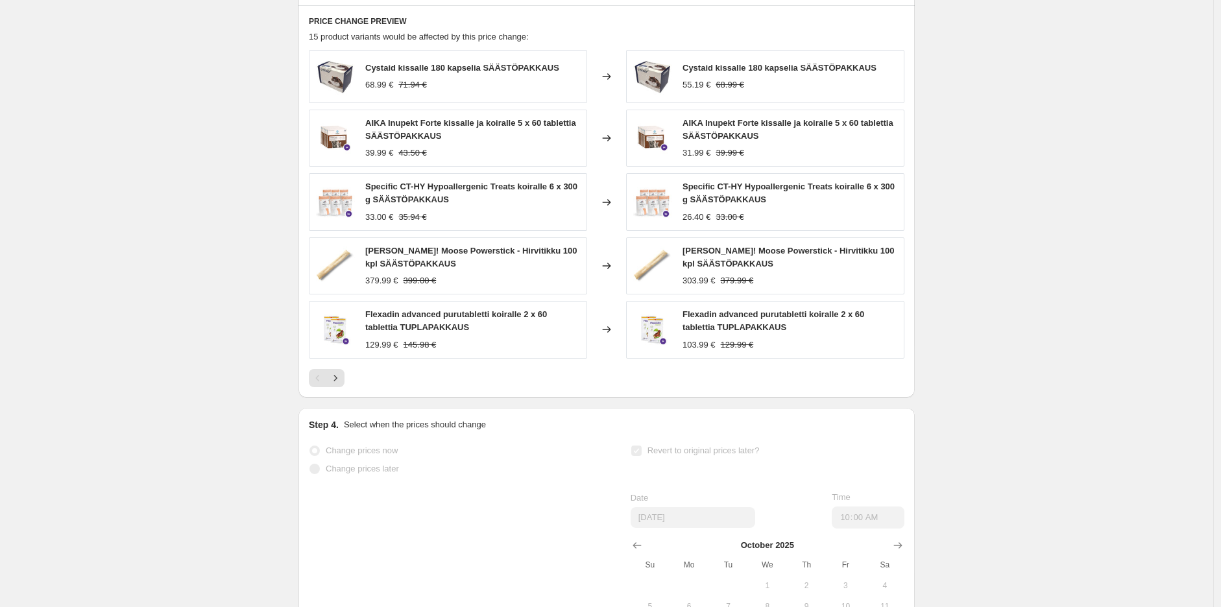
scroll to position [857, 0]
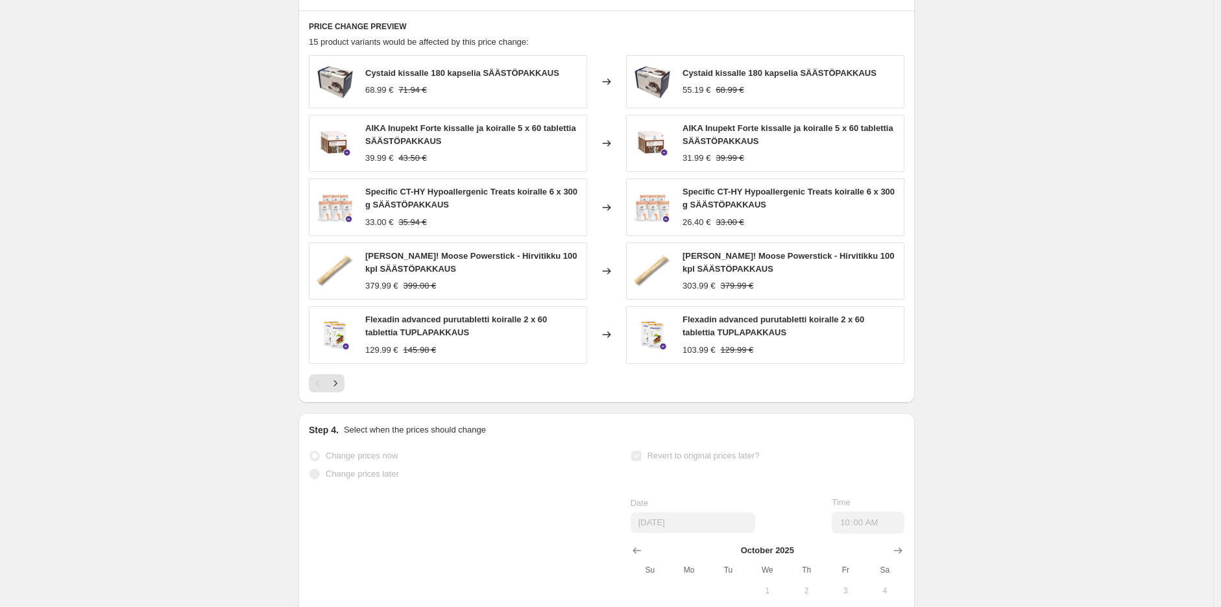
select select "percentage"
